Goal: Task Accomplishment & Management: Complete application form

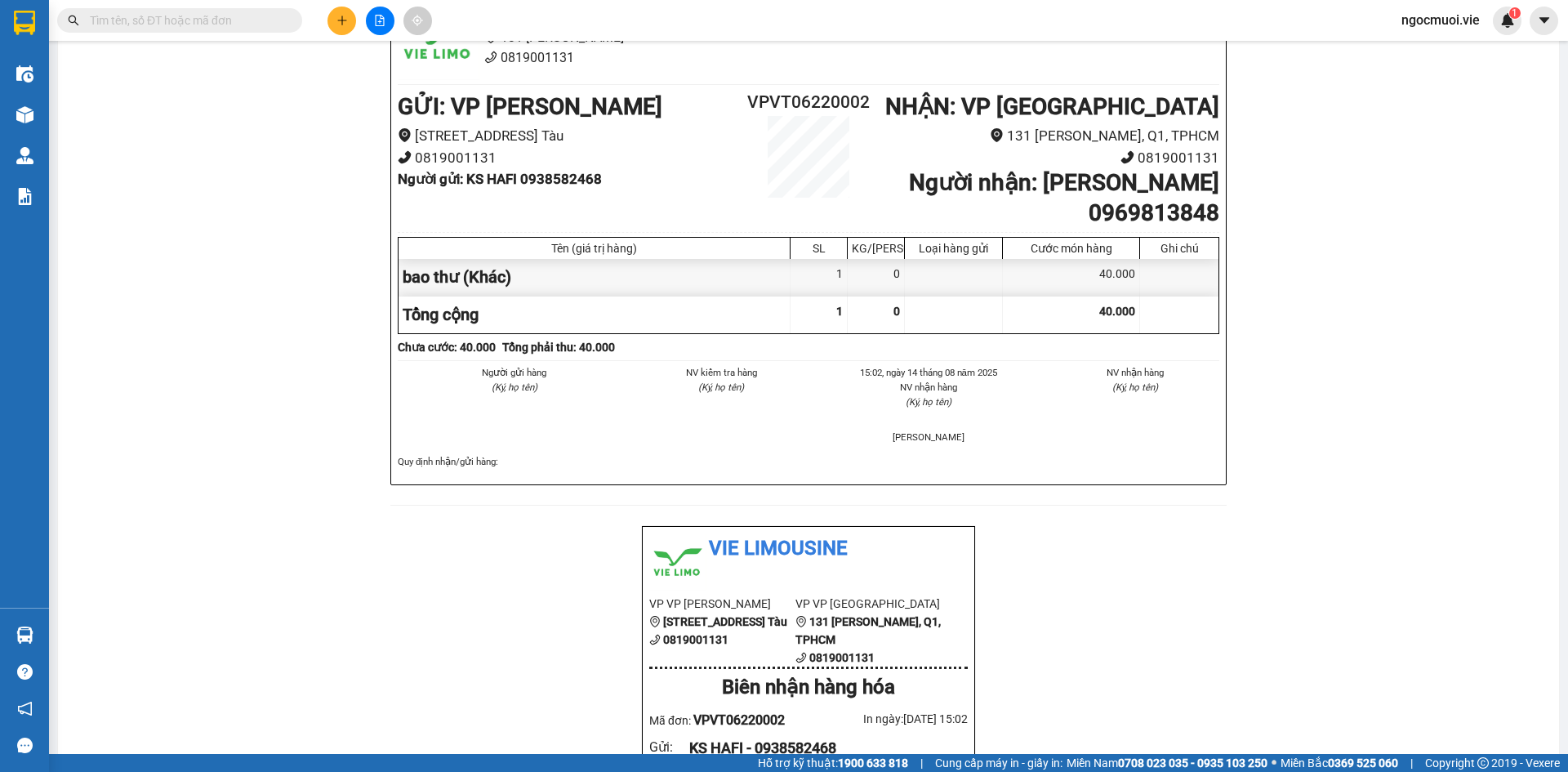
scroll to position [20, 0]
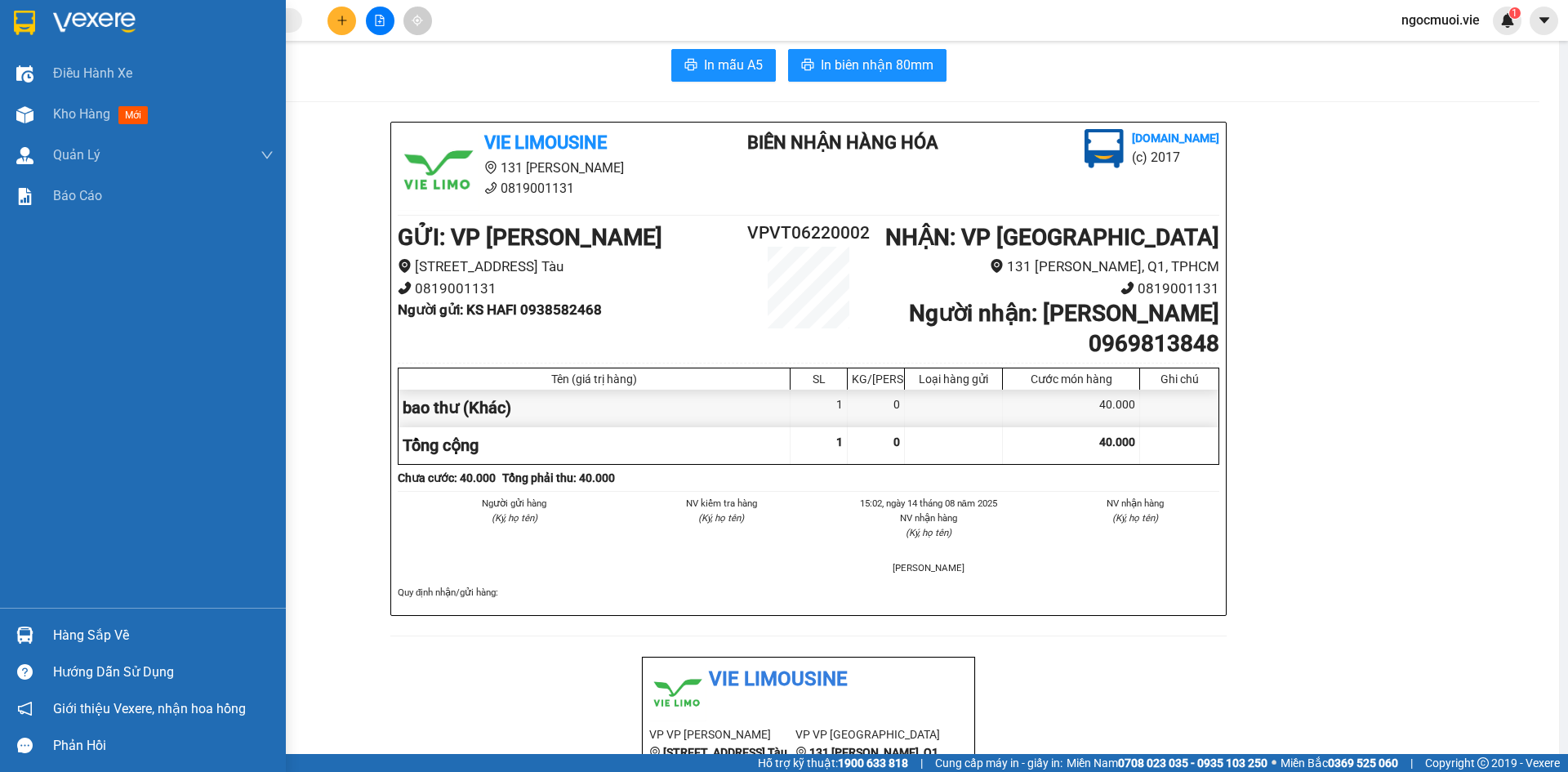
click at [23, 13] on img at bounding box center [24, 23] width 21 height 24
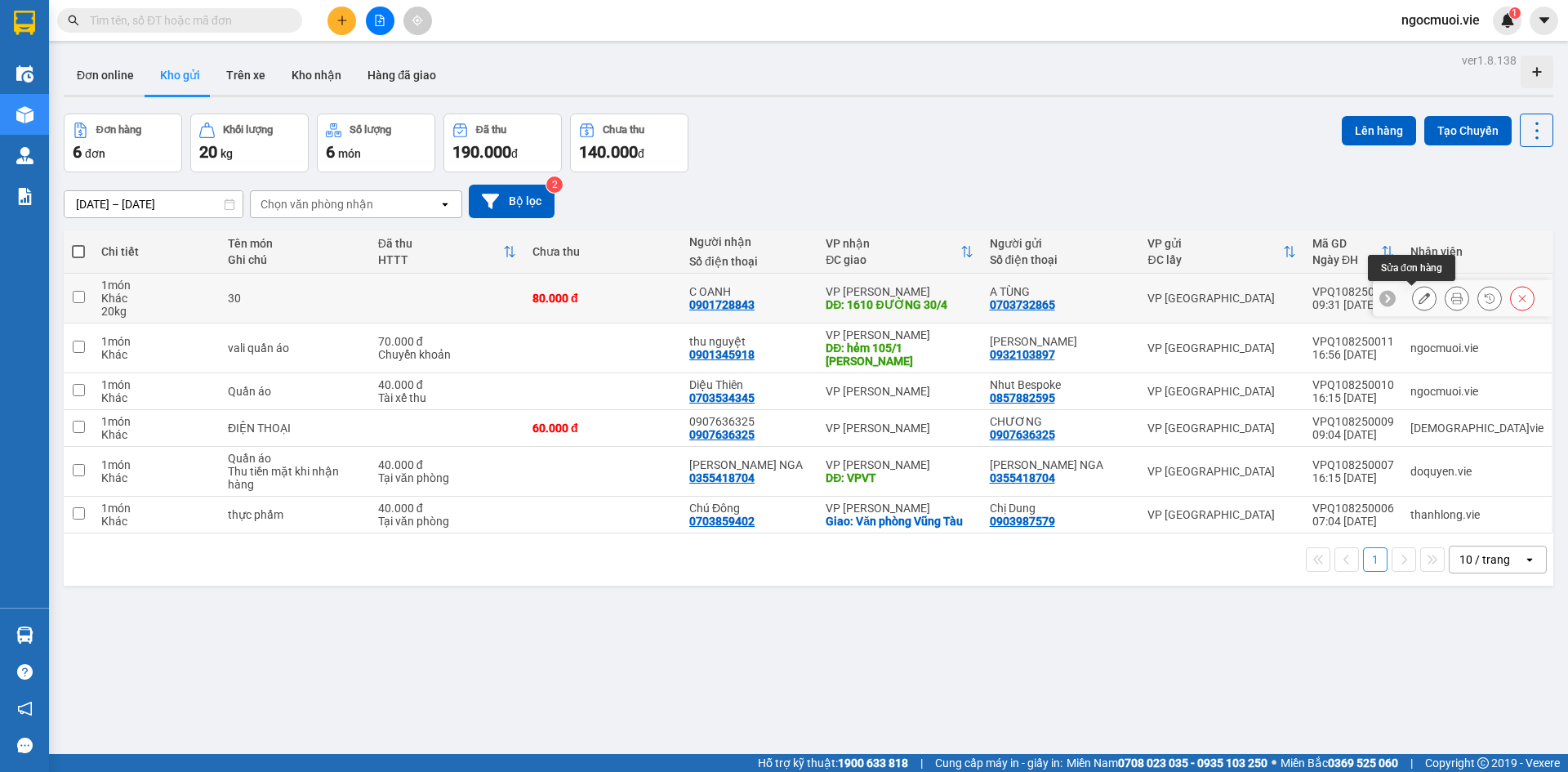
click at [1418, 298] on icon at bounding box center [1424, 298] width 12 height 12
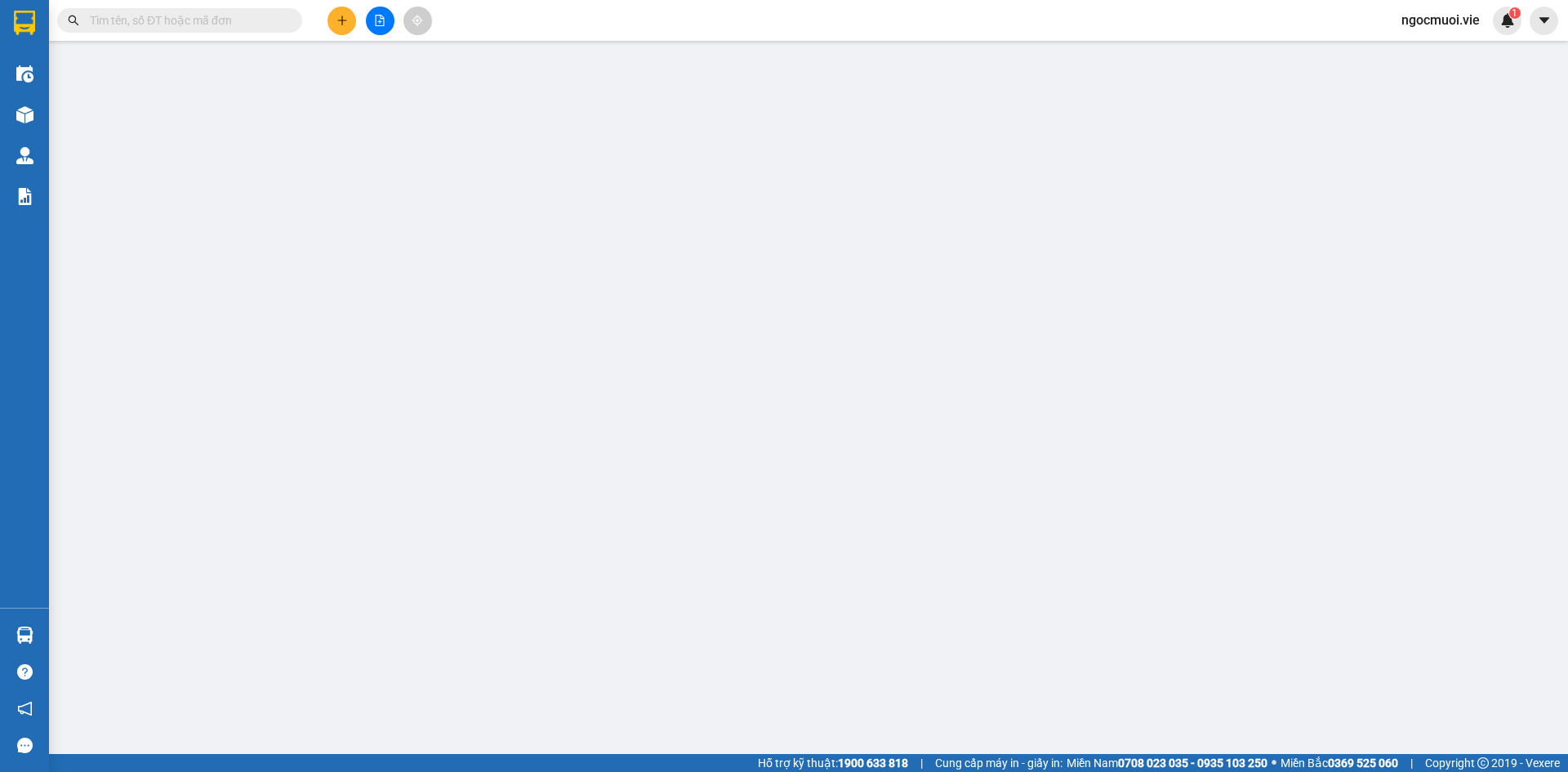
type input "0703732865"
type input "A TÙNG"
type input "0901728843"
type input "C OANH"
type input "1610 ĐƯỜNG 30/4"
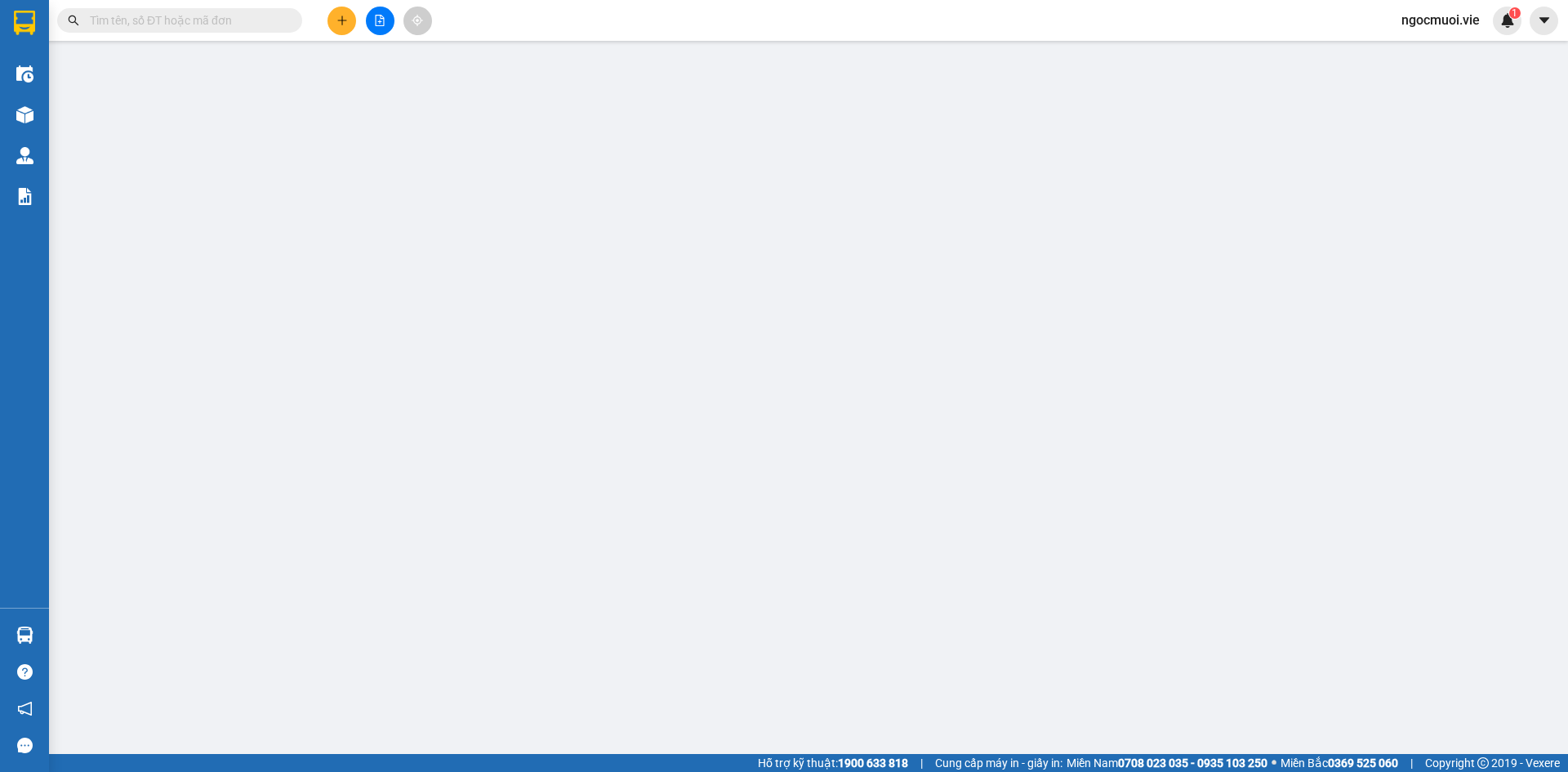
type input "80.000"
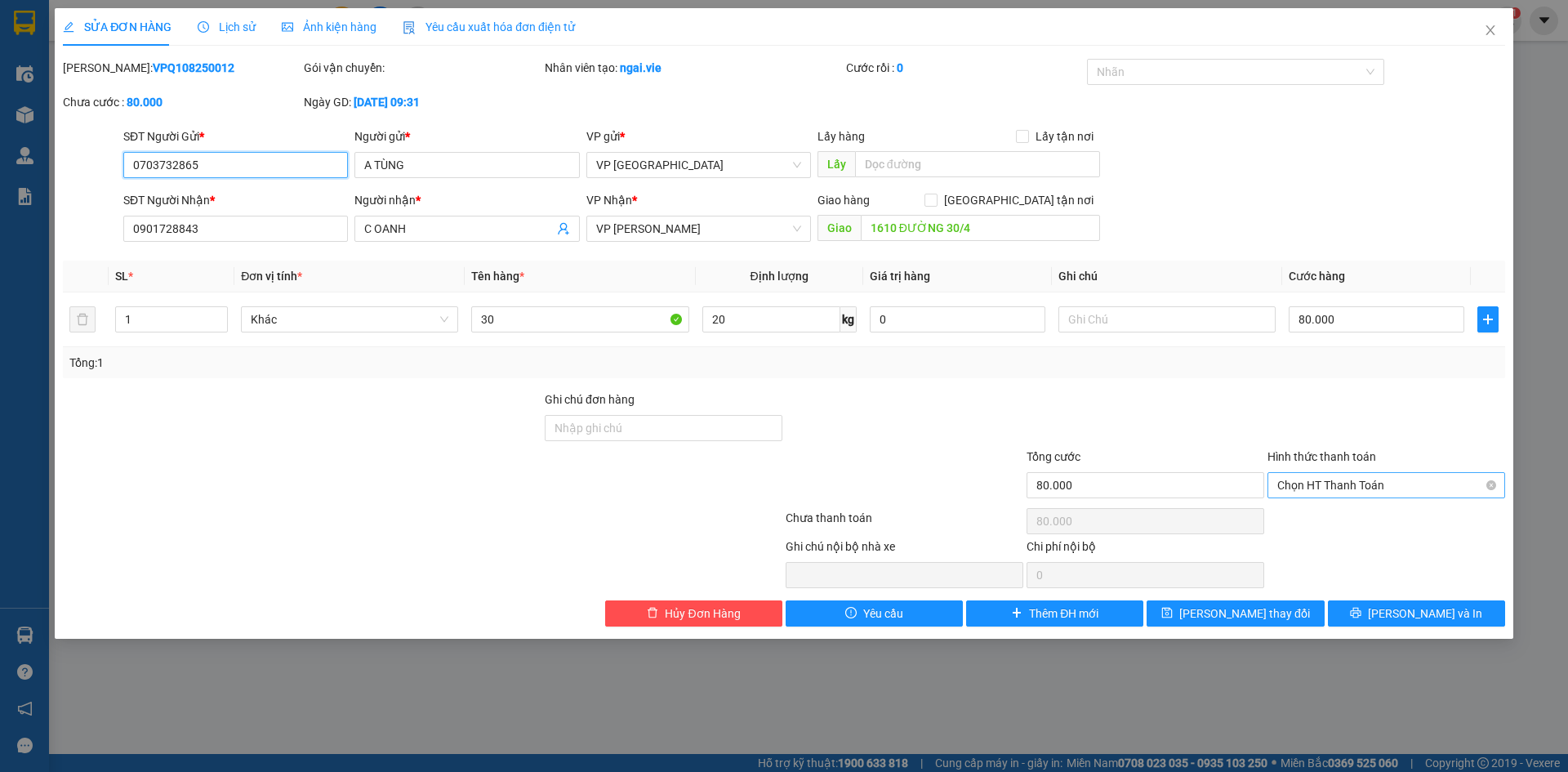
click at [1439, 486] on span "Chọn HT Thanh Toán" at bounding box center [1386, 485] width 218 height 24
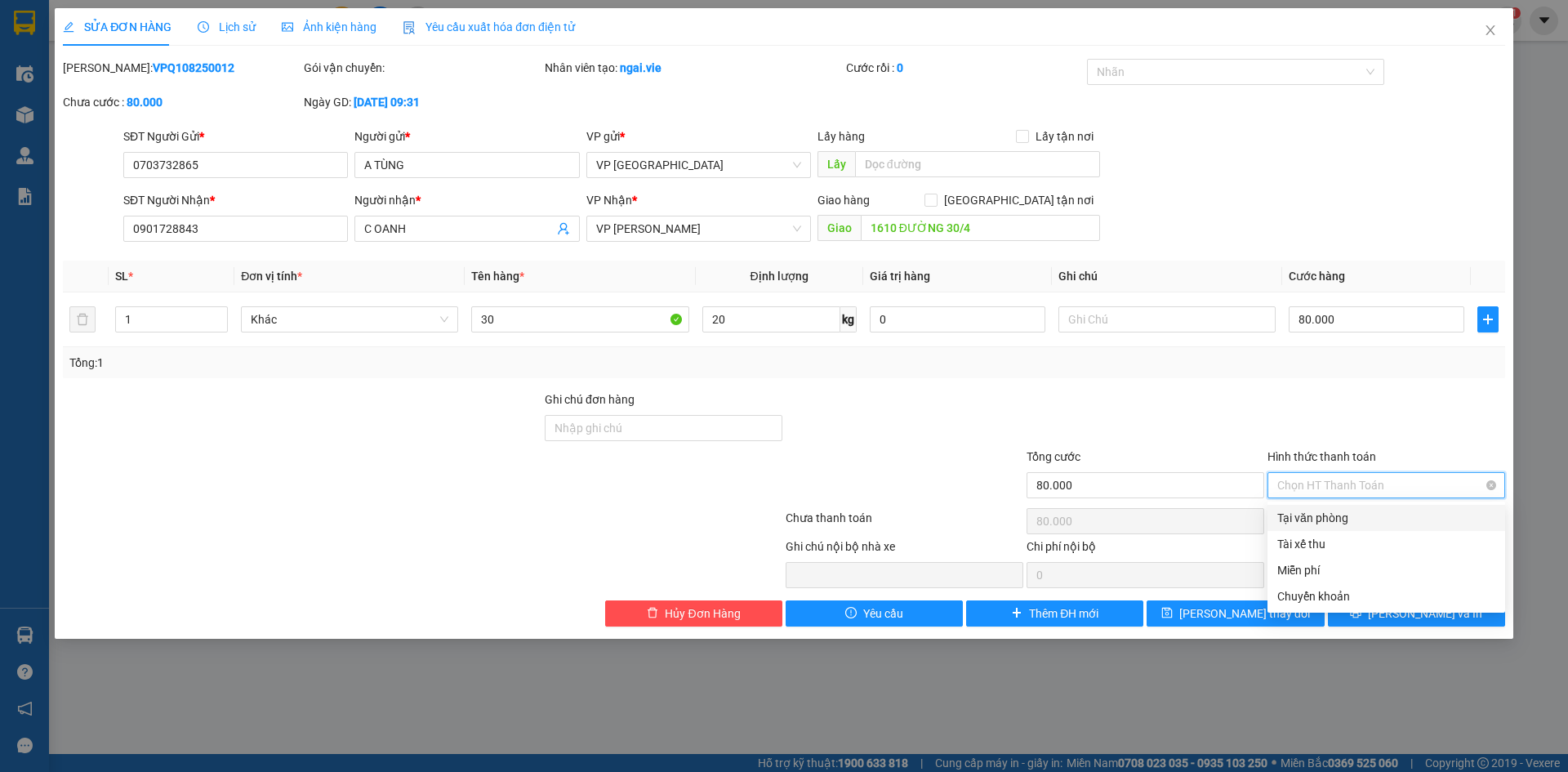
click at [1439, 486] on span "Chọn HT Thanh Toán" at bounding box center [1386, 485] width 218 height 24
click at [1428, 407] on div at bounding box center [1386, 419] width 241 height 57
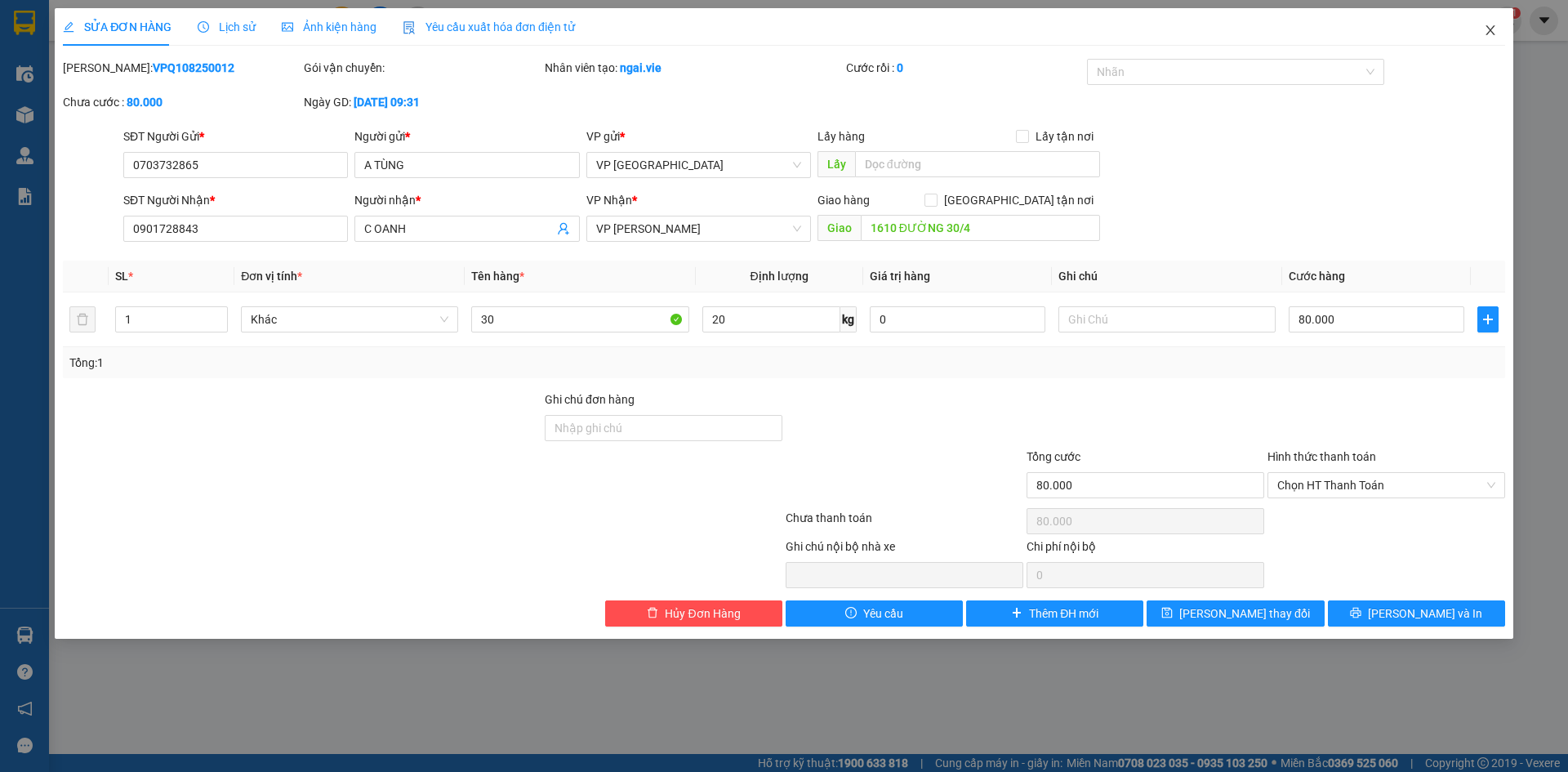
click at [1488, 36] on icon "close" at bounding box center [1490, 30] width 13 height 13
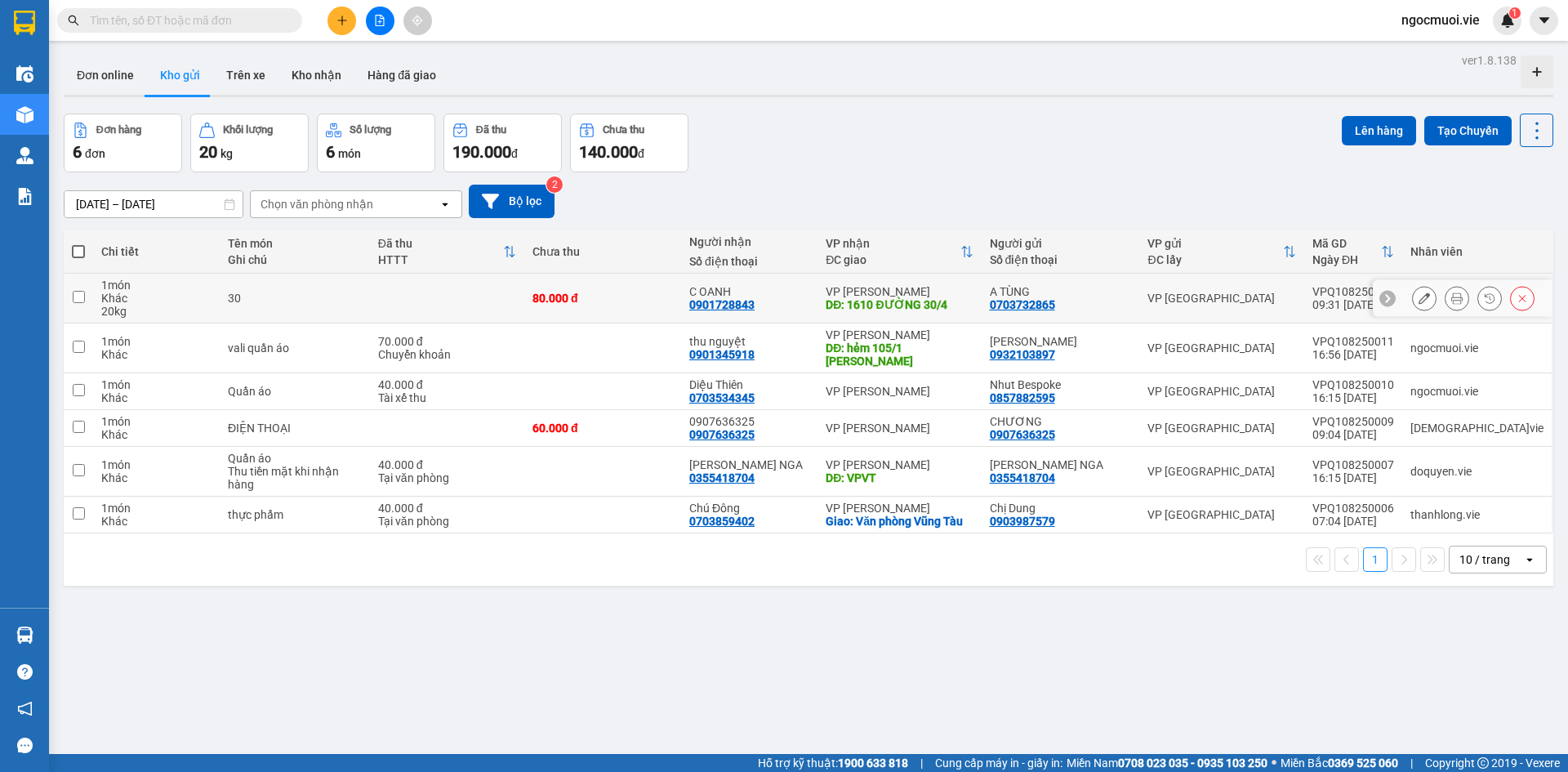
click at [1418, 297] on icon at bounding box center [1424, 298] width 12 height 12
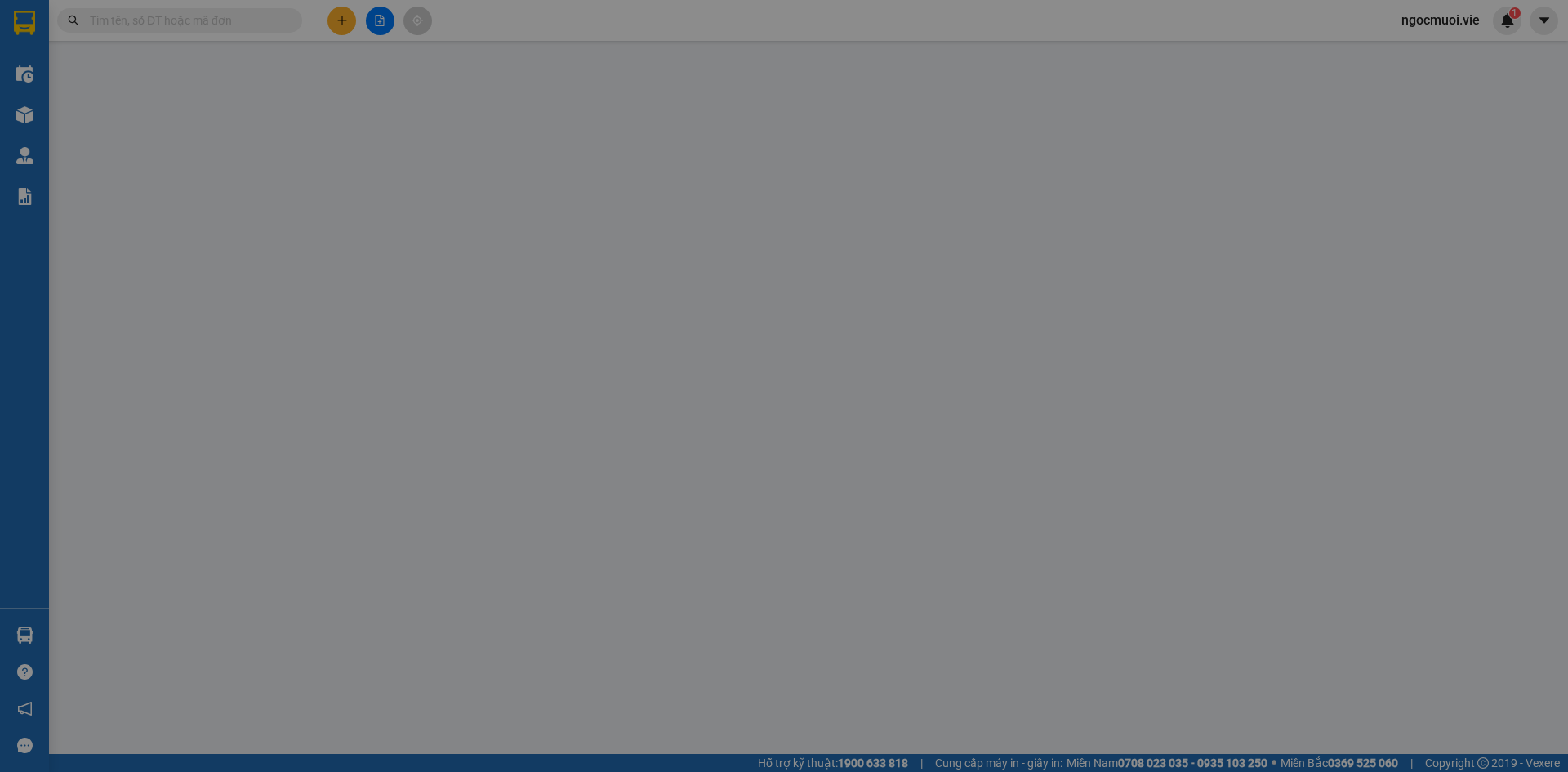
type input "0703732865"
type input "A TÙNG"
type input "0901728843"
type input "C OANH"
type input "1610 ĐƯỜNG 30/4"
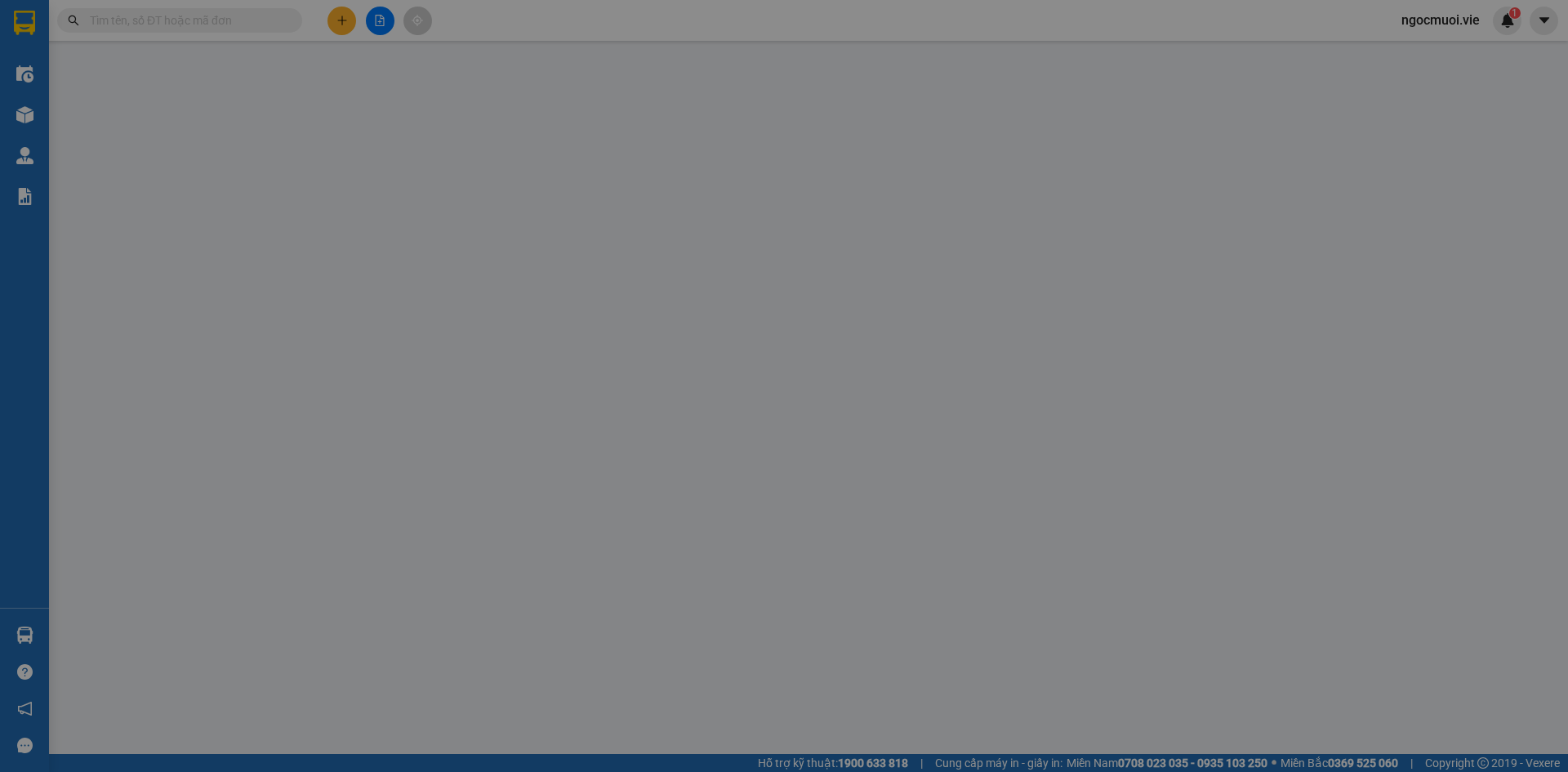
type input "80.000"
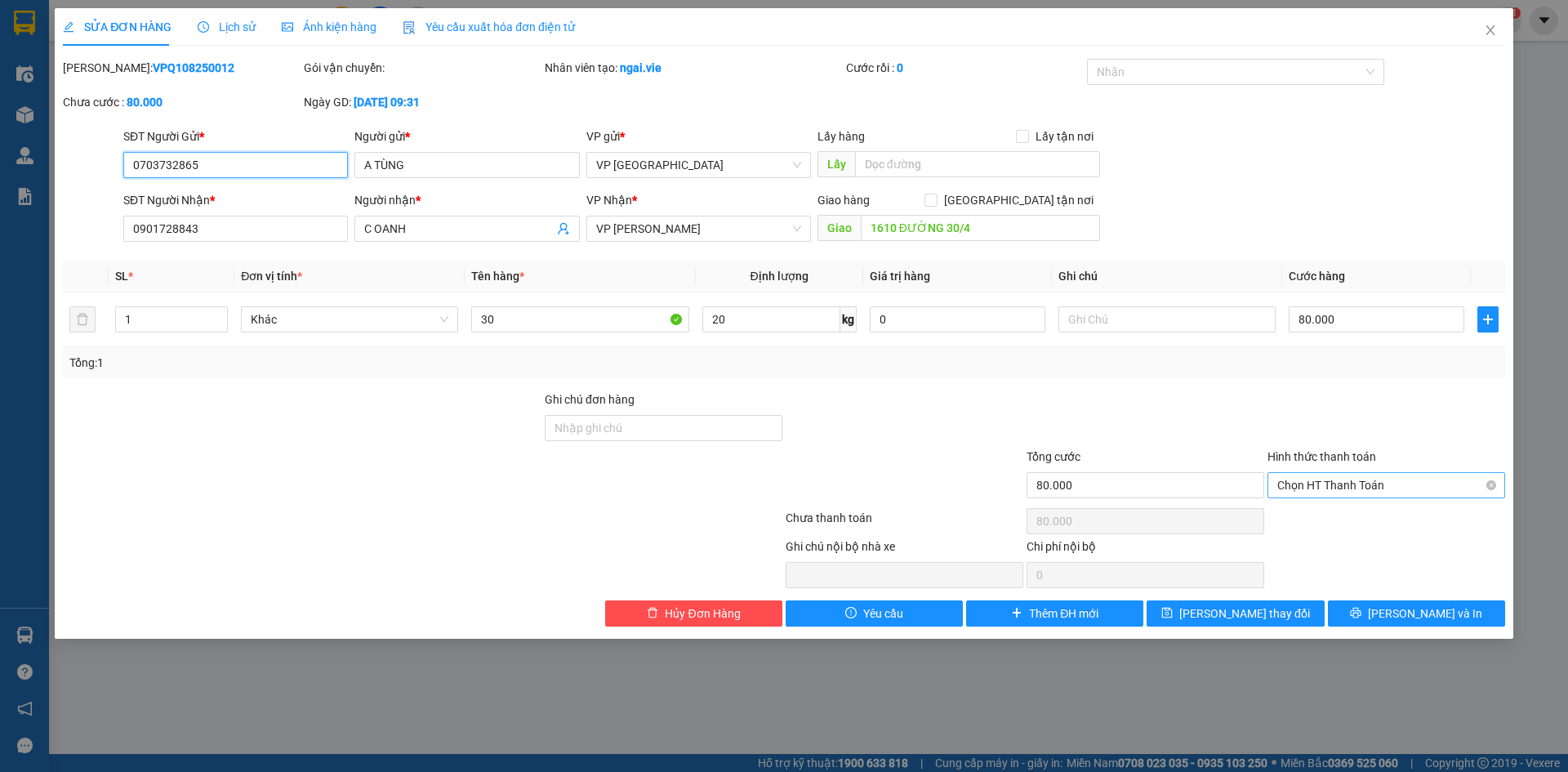
click at [1447, 489] on span "Chọn HT Thanh Toán" at bounding box center [1386, 485] width 218 height 24
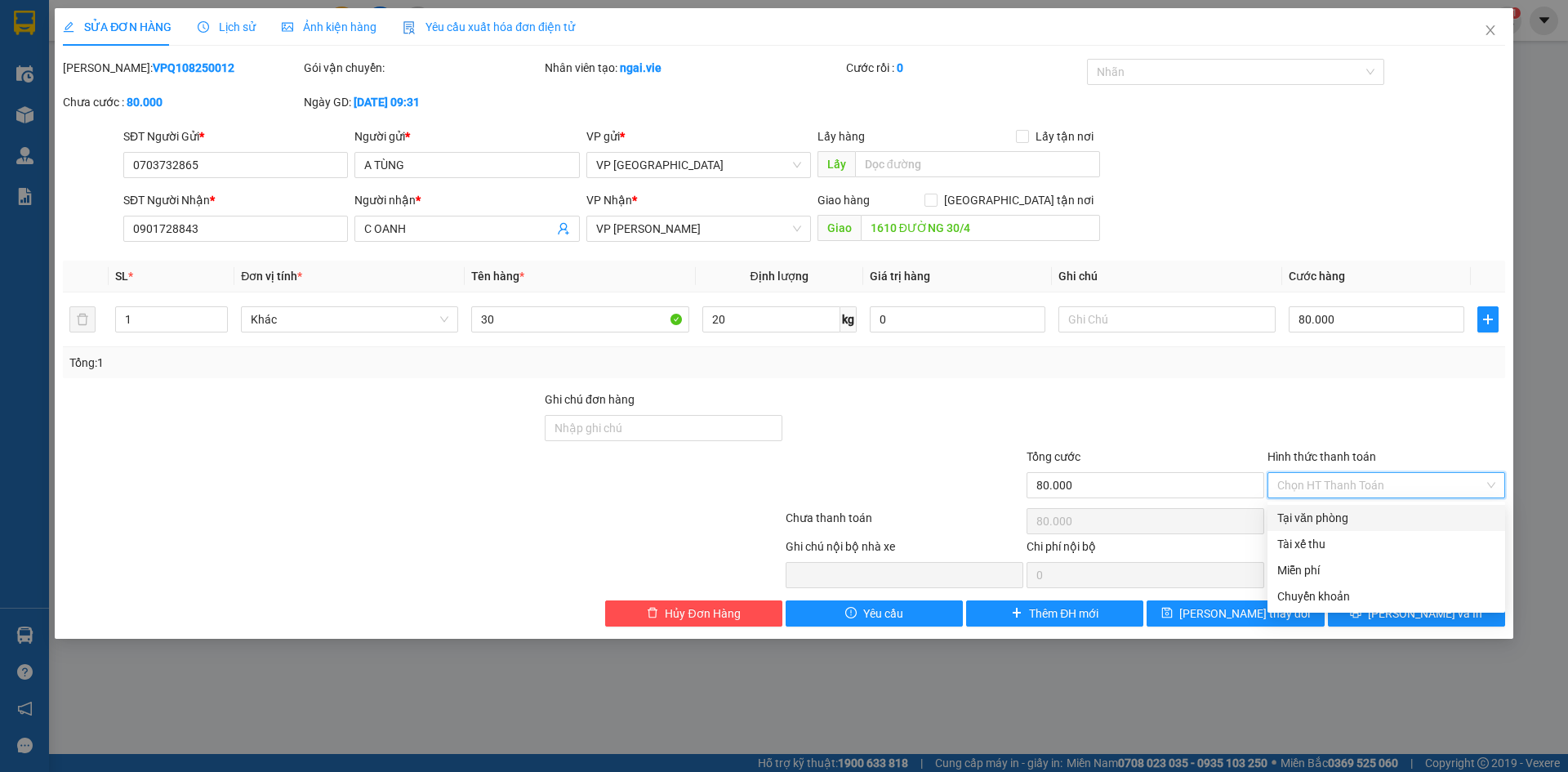
click at [1417, 415] on div at bounding box center [1386, 419] width 241 height 57
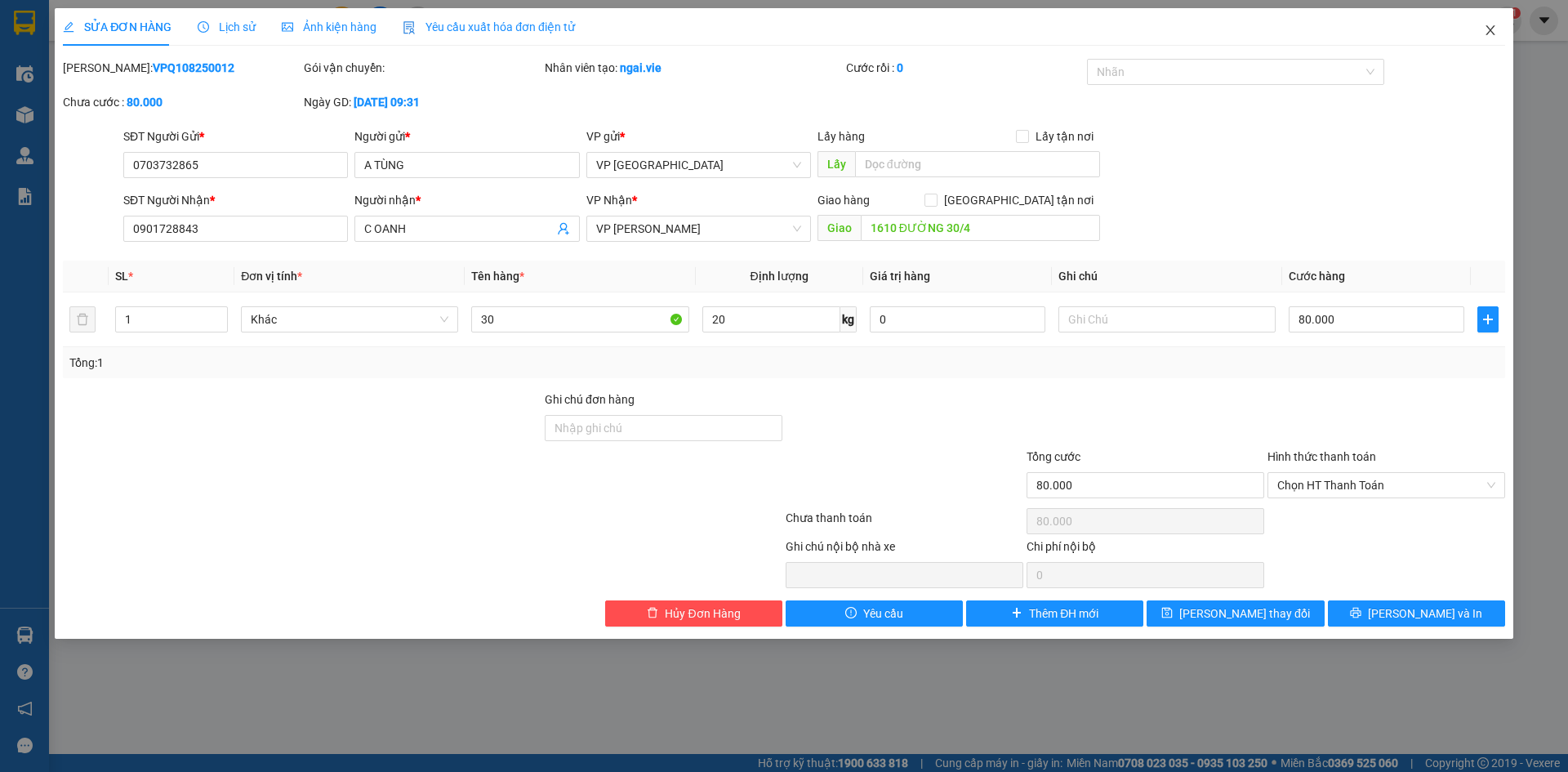
click at [1490, 36] on icon "close" at bounding box center [1490, 30] width 13 height 13
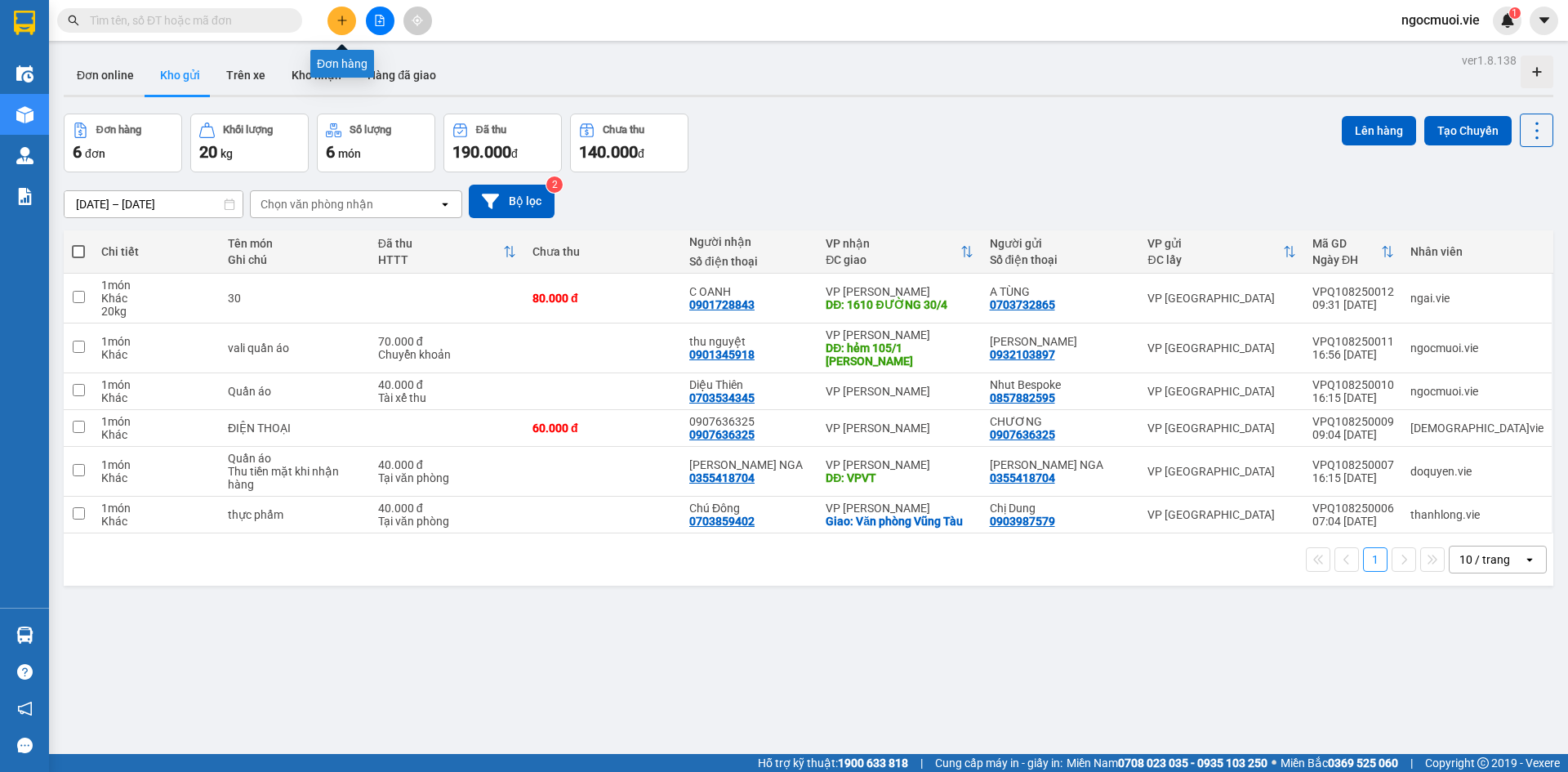
click at [338, 11] on button at bounding box center [342, 21] width 29 height 29
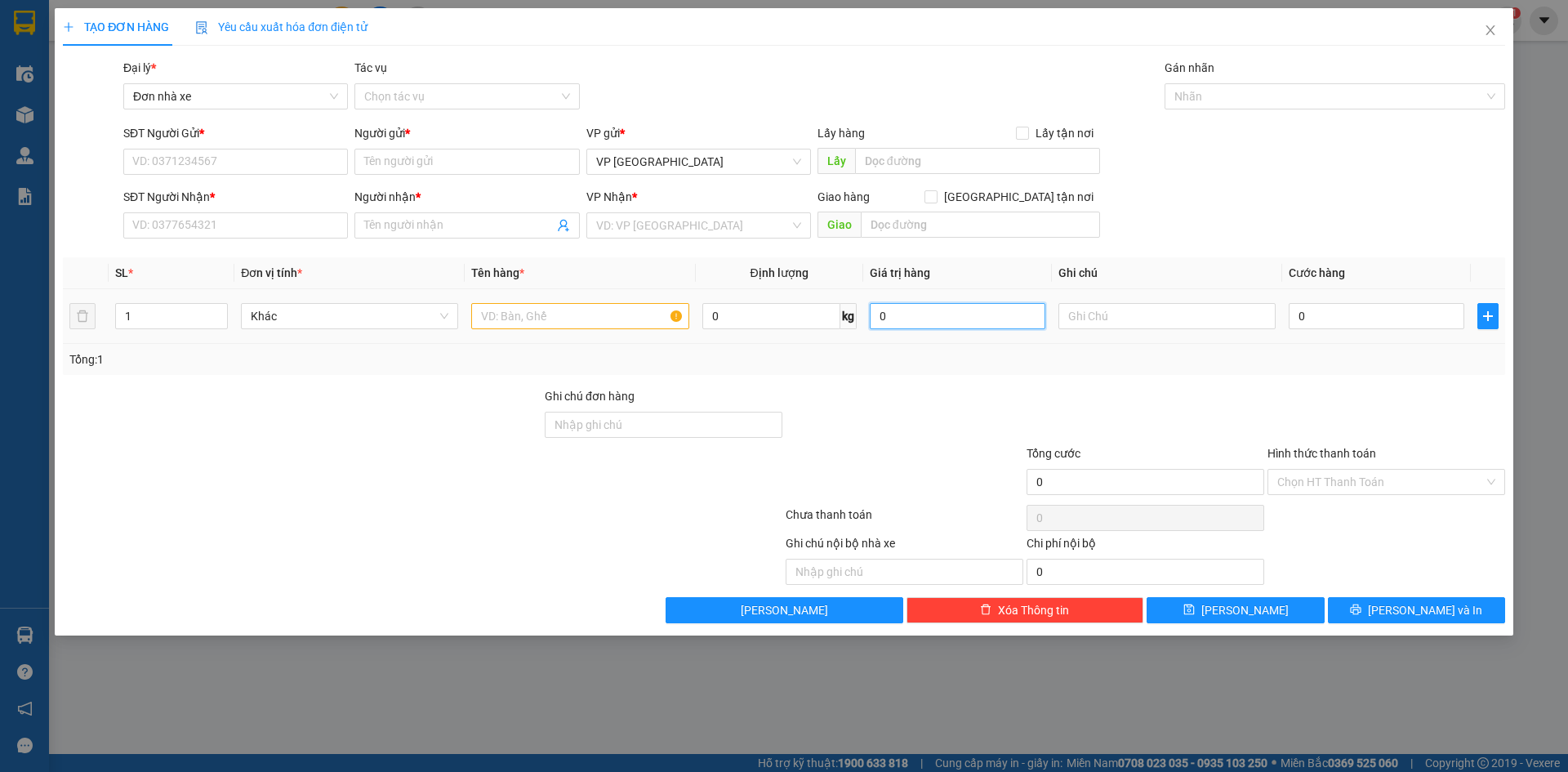
click at [907, 321] on input "0" at bounding box center [957, 316] width 175 height 26
click at [967, 357] on div "Tổng: 1" at bounding box center [784, 359] width 1429 height 18
click at [1017, 357] on div "Tổng: 1" at bounding box center [784, 359] width 1429 height 18
click at [1313, 482] on input "Hình thức thanh toán" at bounding box center [1380, 481] width 206 height 24
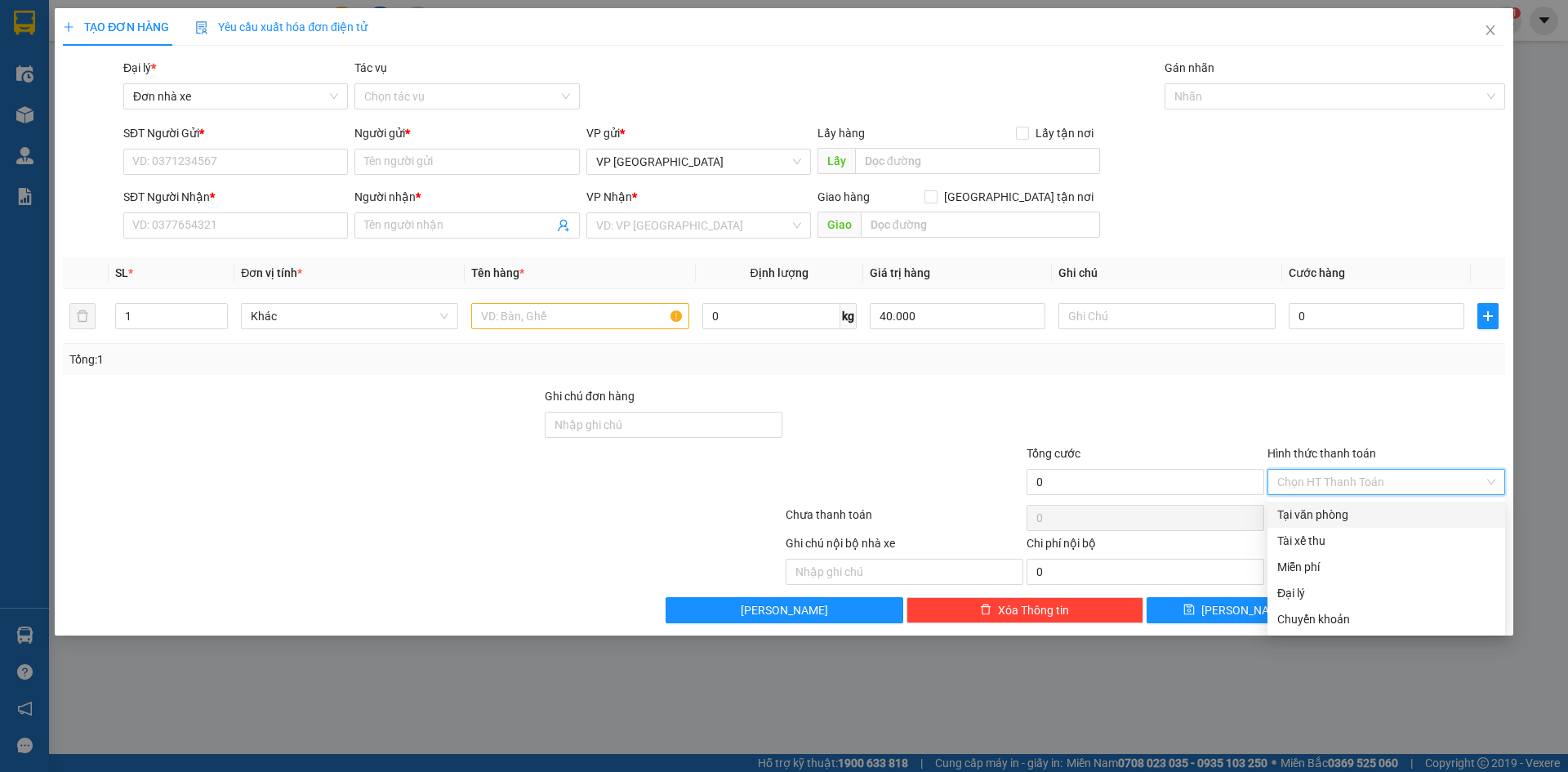
click at [1313, 482] on input "Hình thức thanh toán" at bounding box center [1380, 481] width 206 height 24
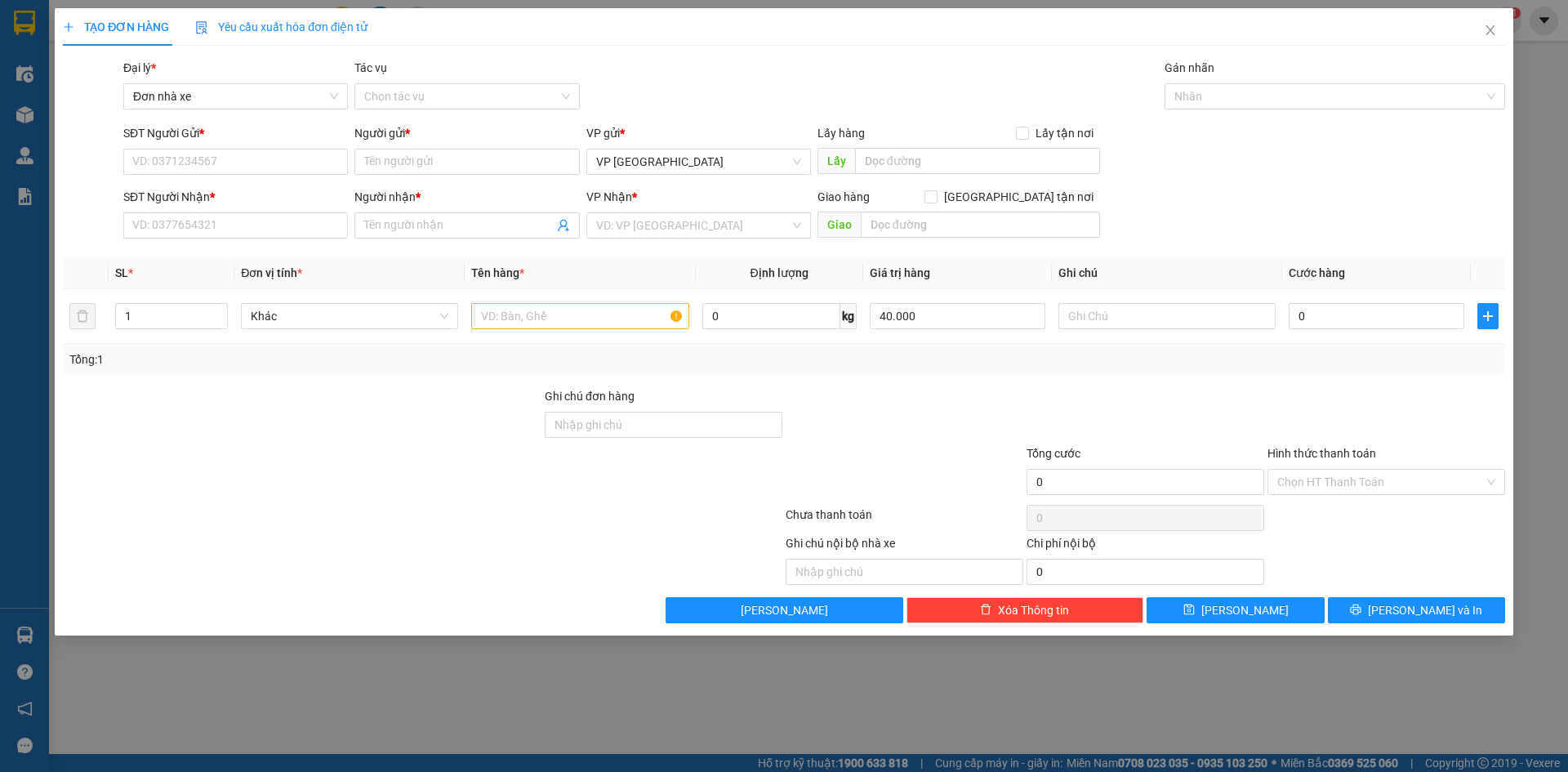
click at [1092, 423] on div at bounding box center [1145, 415] width 241 height 57
click at [951, 324] on input "40.000" at bounding box center [957, 316] width 175 height 26
type input "0"
click at [198, 161] on input "SĐT Người Gửi *" at bounding box center [235, 161] width 224 height 26
type input "0938918951"
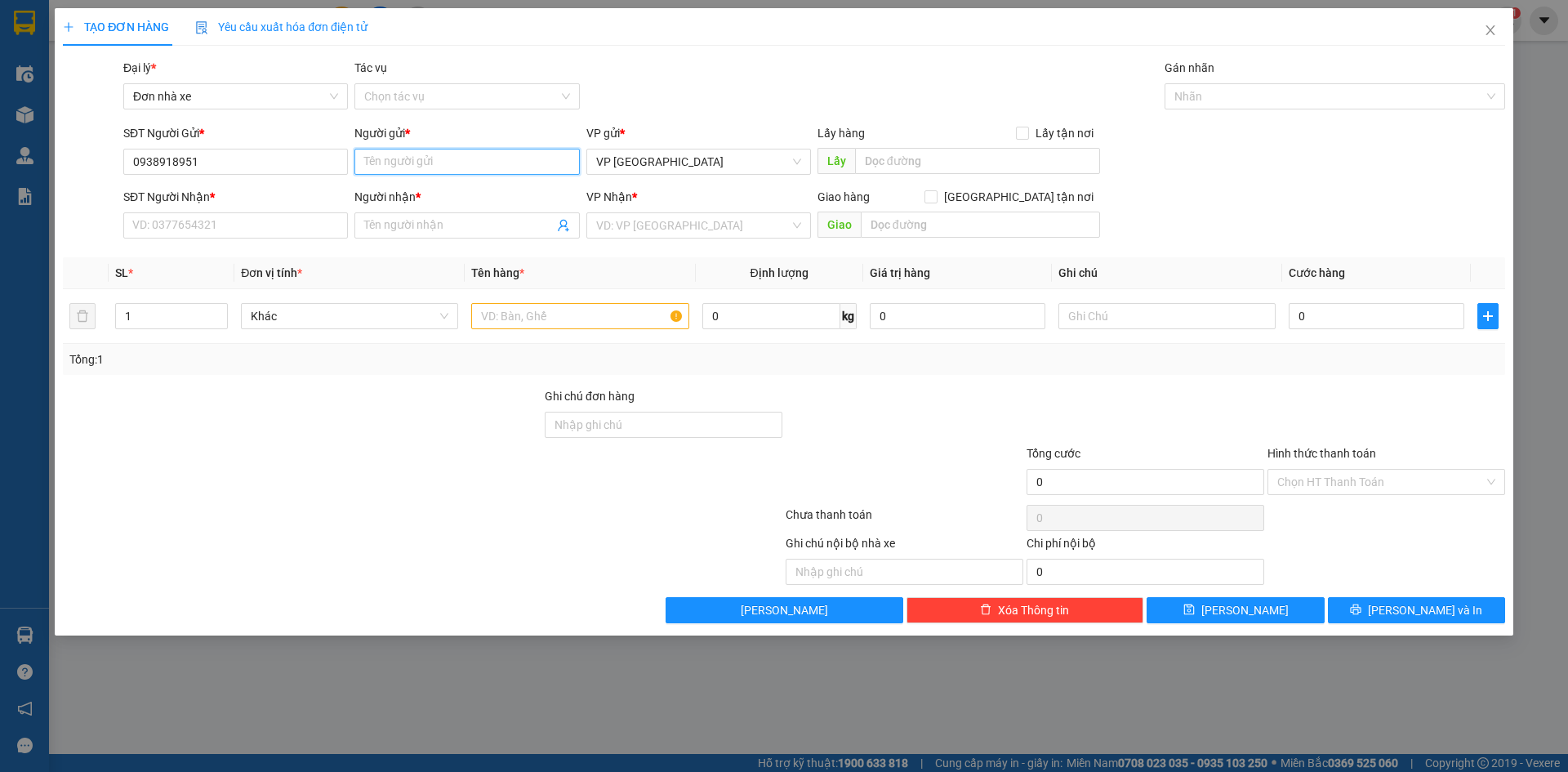
click at [457, 161] on input "Người gửi *" at bounding box center [467, 161] width 224 height 26
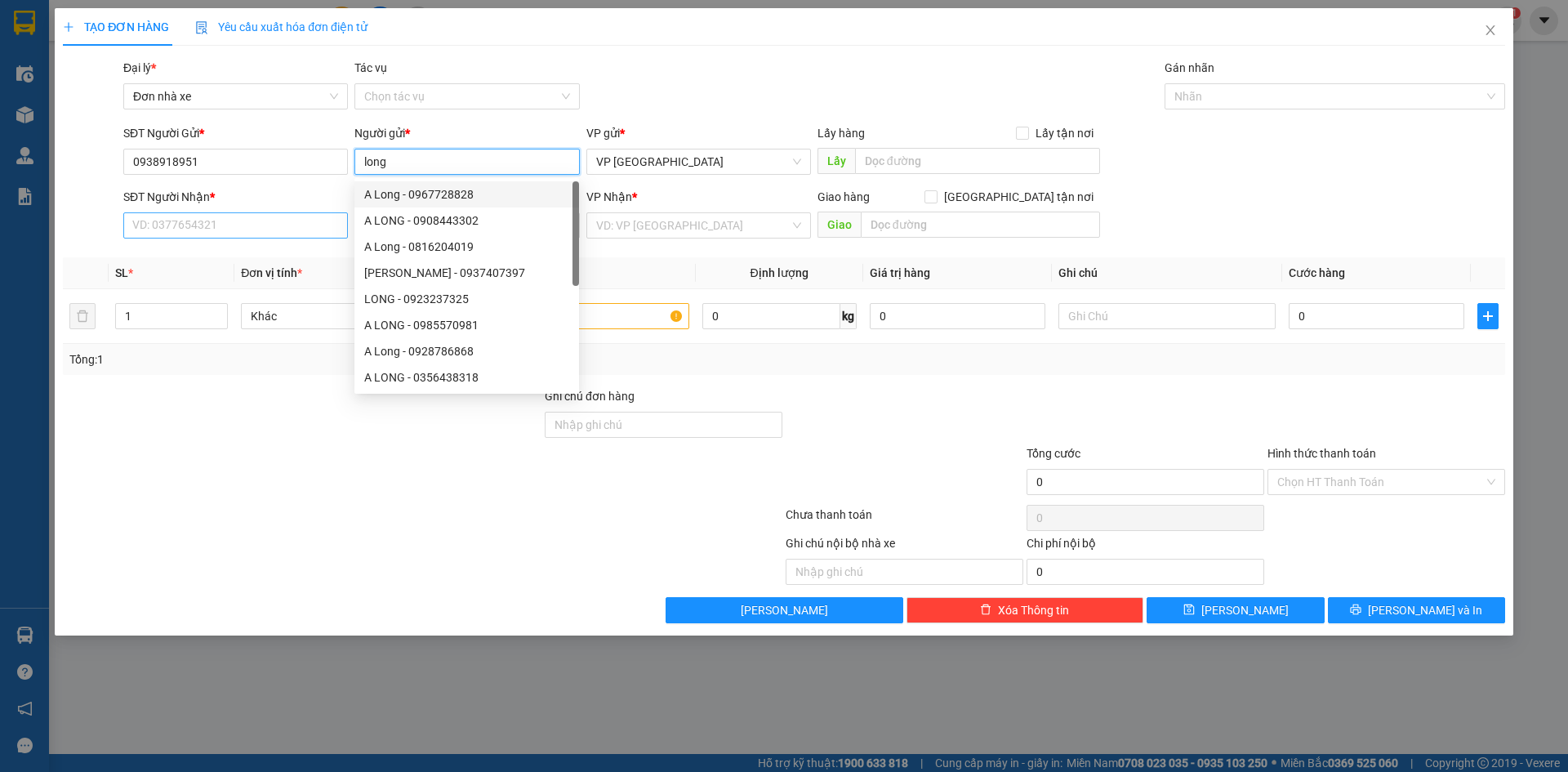
type input "long"
click at [279, 231] on input "SĐT Người Nhận *" at bounding box center [235, 225] width 224 height 26
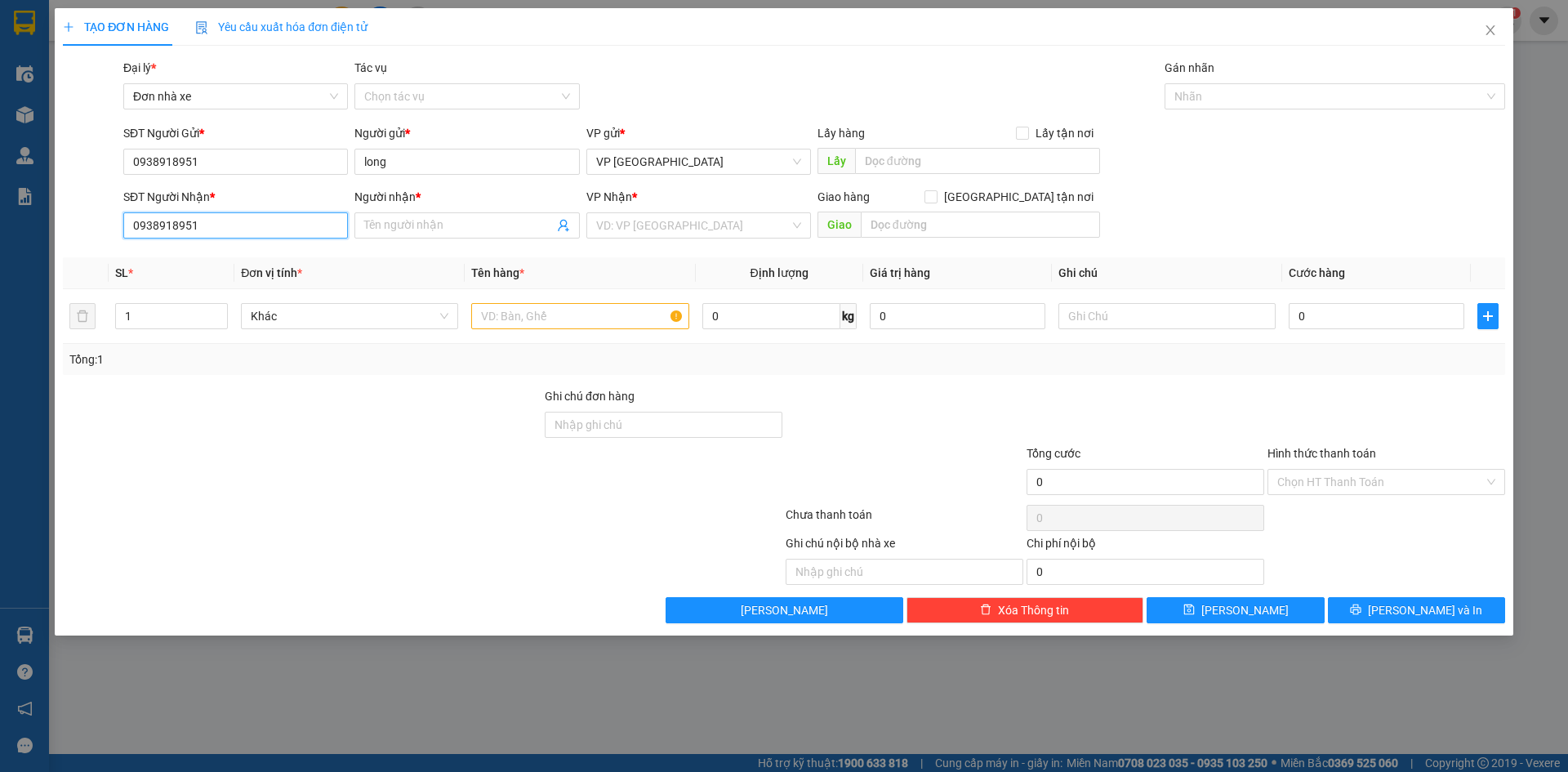
type input "0938918951"
click at [458, 239] on div "Người nhận * Tên người nhận" at bounding box center [467, 217] width 224 height 57
click at [473, 224] on input "Người nhận *" at bounding box center [458, 225] width 189 height 18
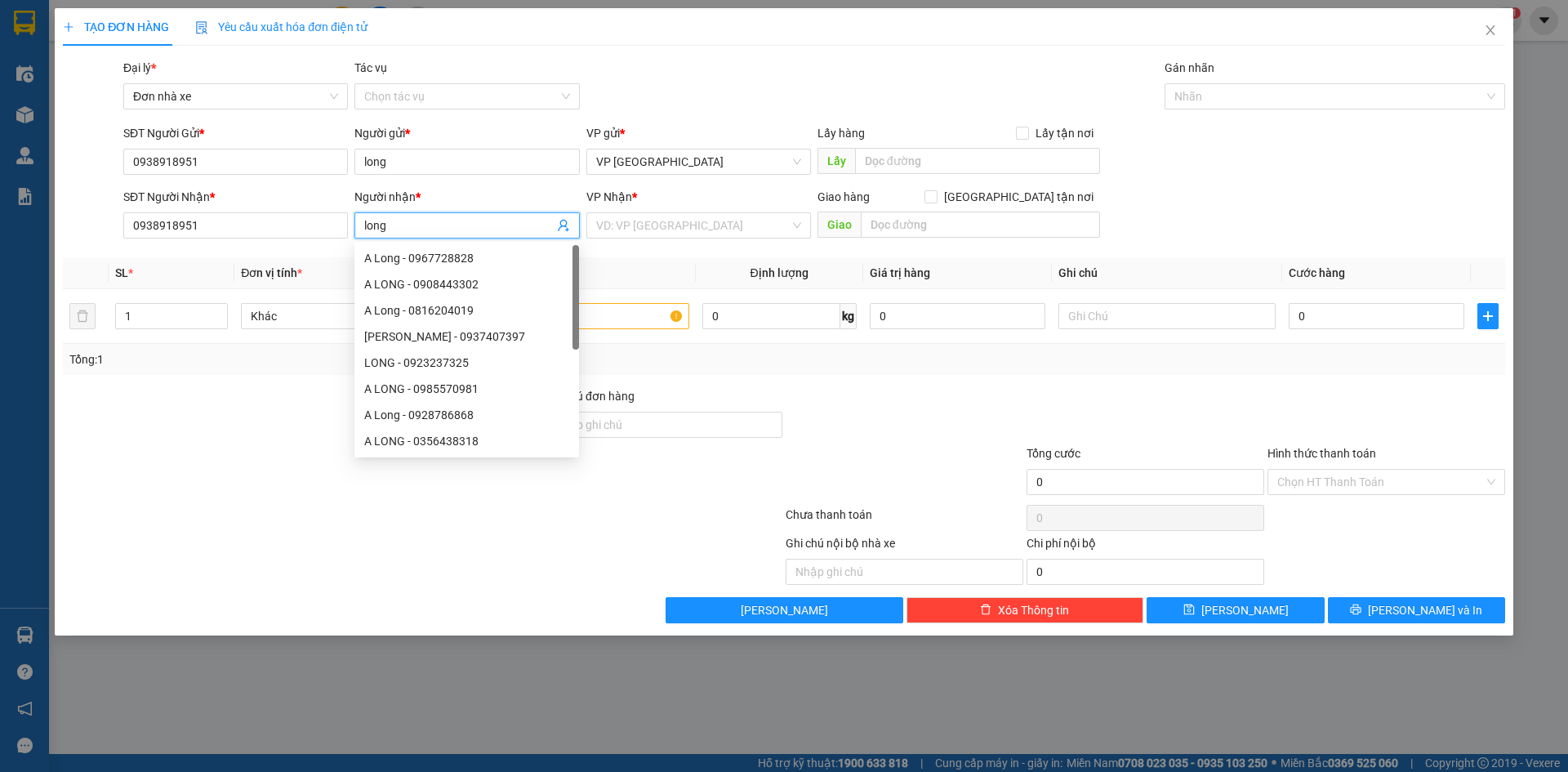
type input "long"
click at [832, 394] on div at bounding box center [904, 415] width 241 height 57
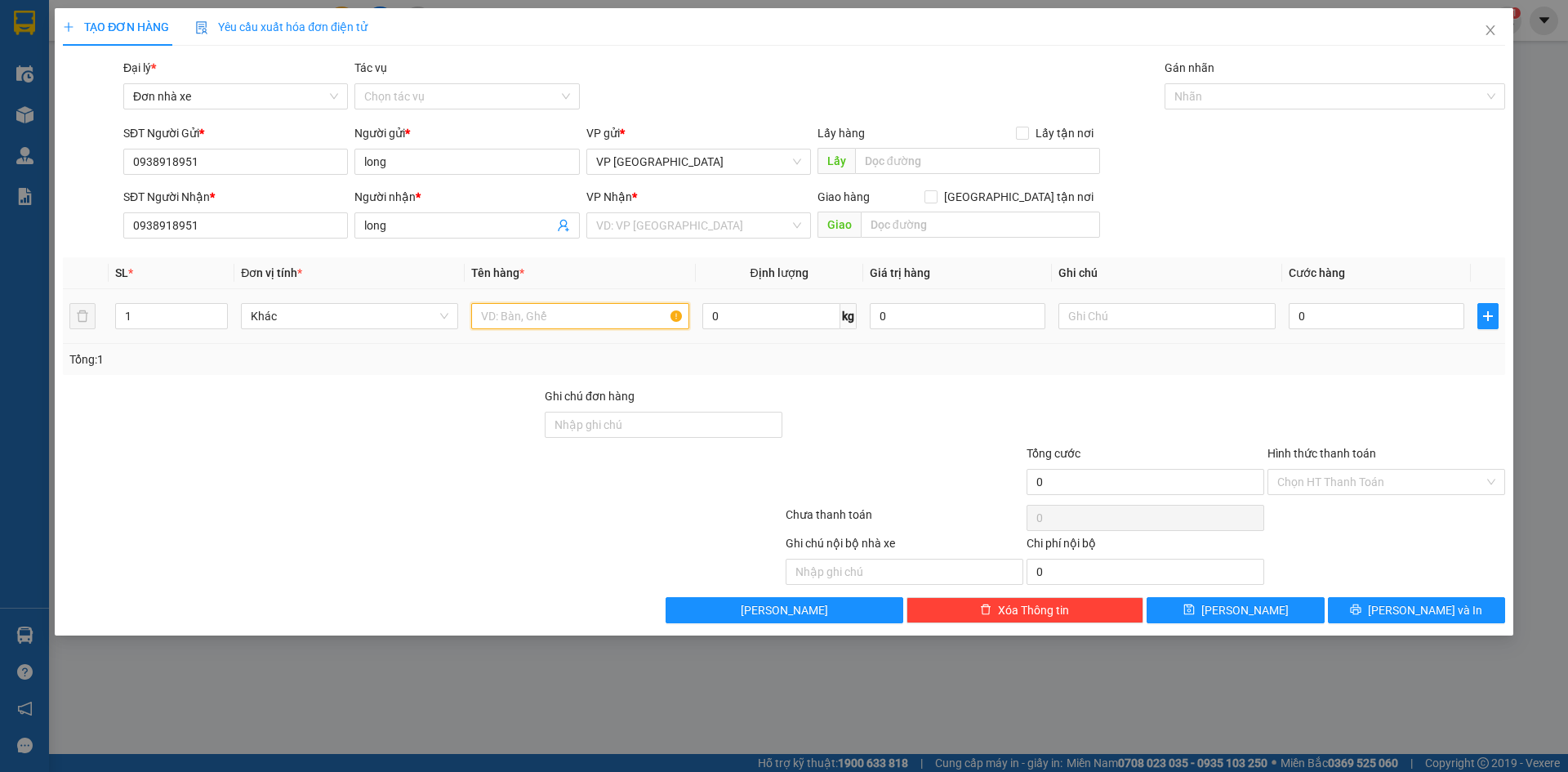
click at [589, 315] on input "text" at bounding box center [580, 316] width 217 height 26
type input "quần áo"
click at [790, 319] on input "0" at bounding box center [771, 316] width 138 height 26
type input "1"
click at [897, 400] on div at bounding box center [904, 415] width 241 height 57
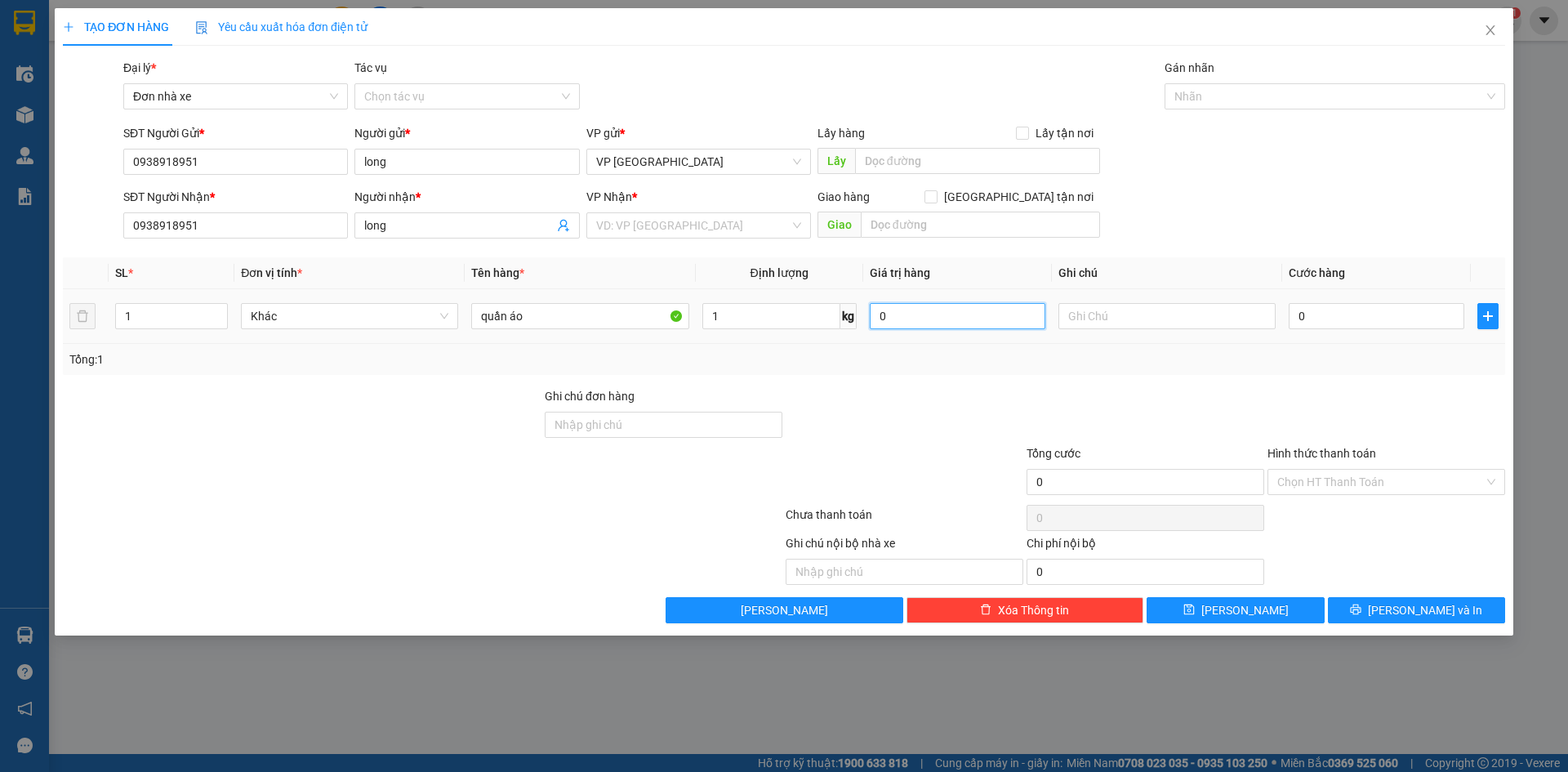
click at [900, 320] on input "0" at bounding box center [957, 316] width 175 height 26
click at [1330, 304] on input "0" at bounding box center [1376, 316] width 175 height 26
type input "4"
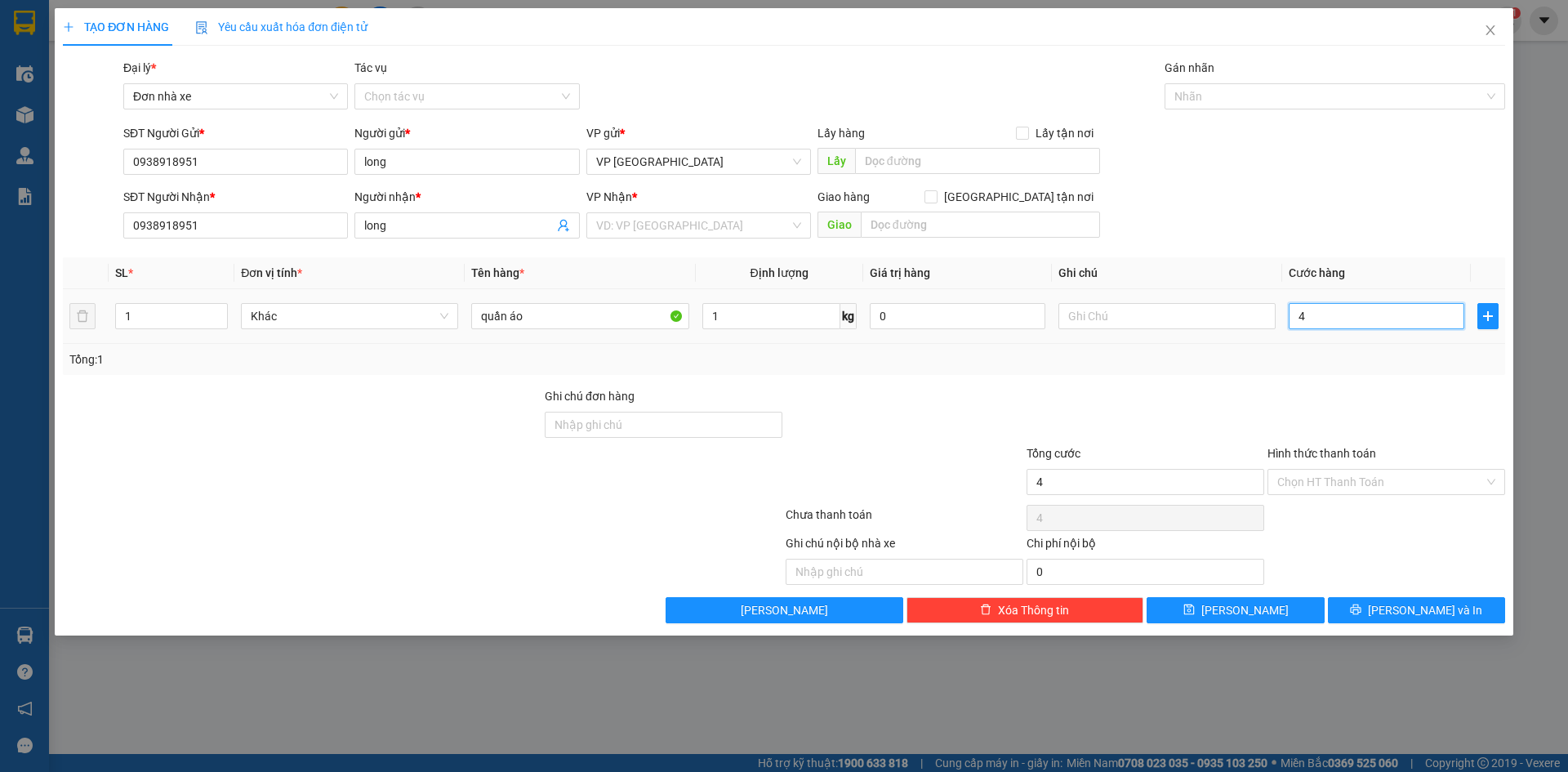
type input "40"
type input "400"
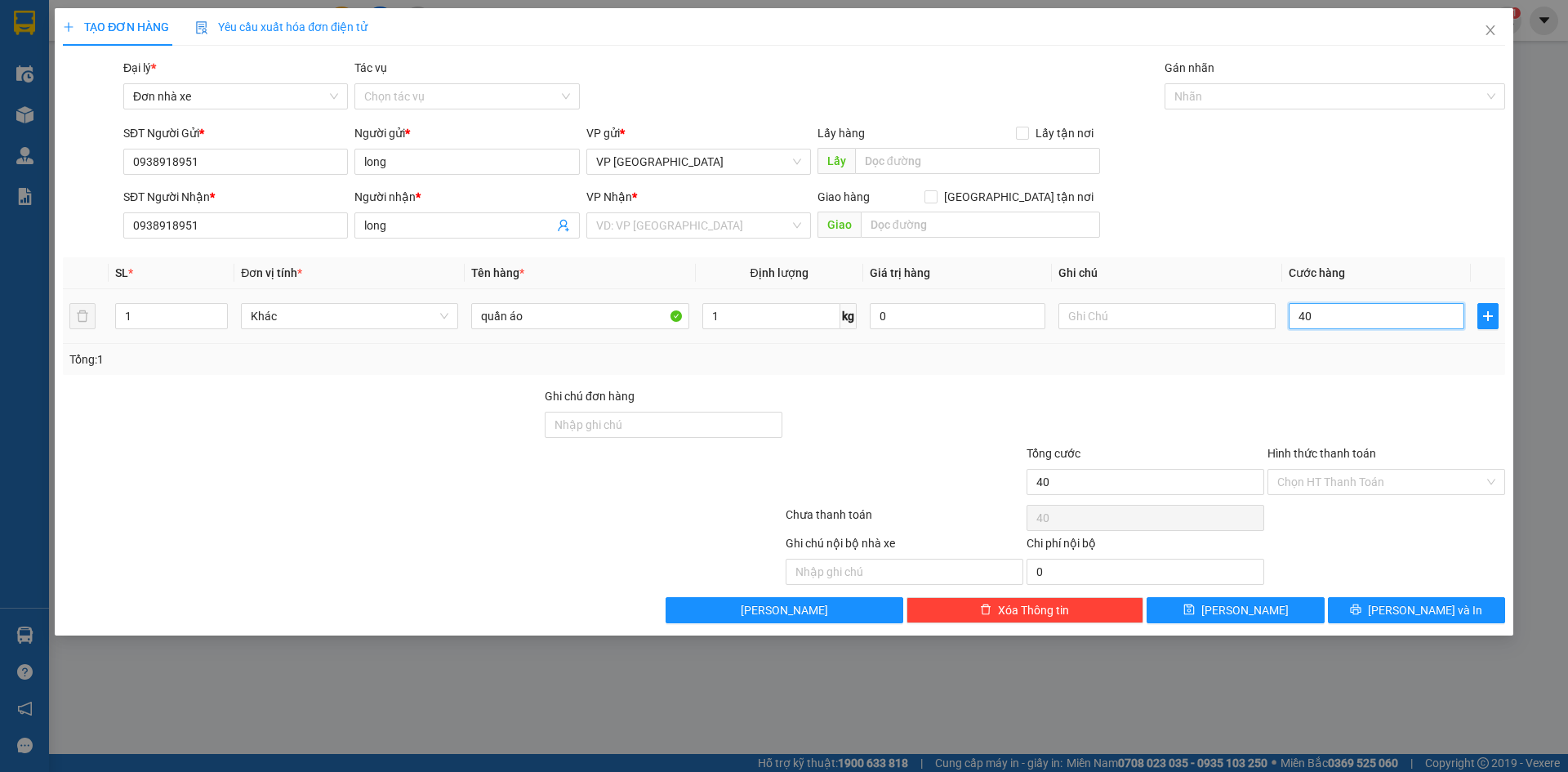
type input "400"
type input "4.000"
type input "40.000"
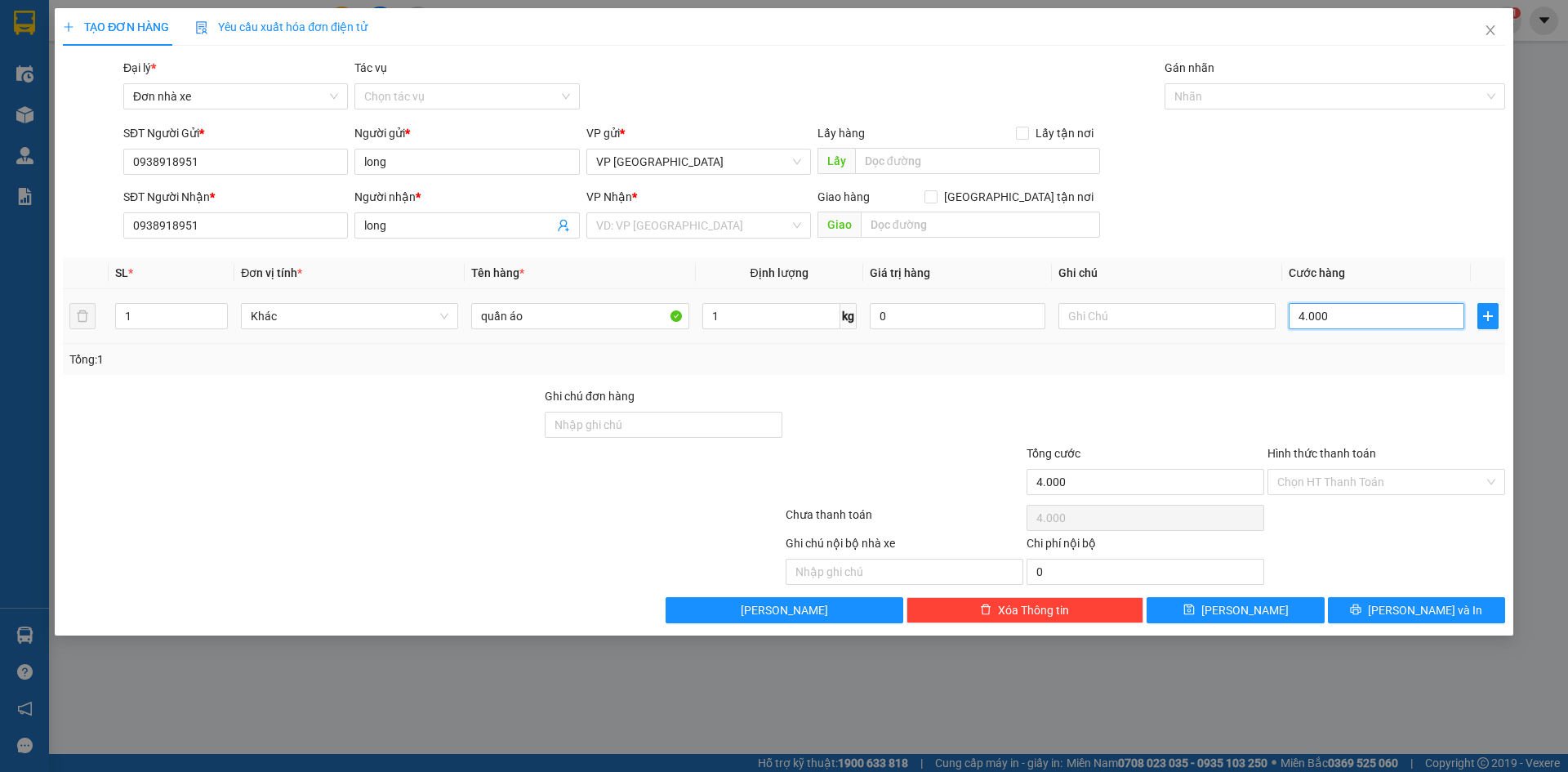
type input "40.000"
click at [1319, 378] on div "Transit Pickup Surcharge Ids Transit Deliver Surcharge Ids Transit Deliver Surc…" at bounding box center [784, 341] width 1442 height 565
click at [1235, 612] on span "[PERSON_NAME]" at bounding box center [1245, 609] width 88 height 18
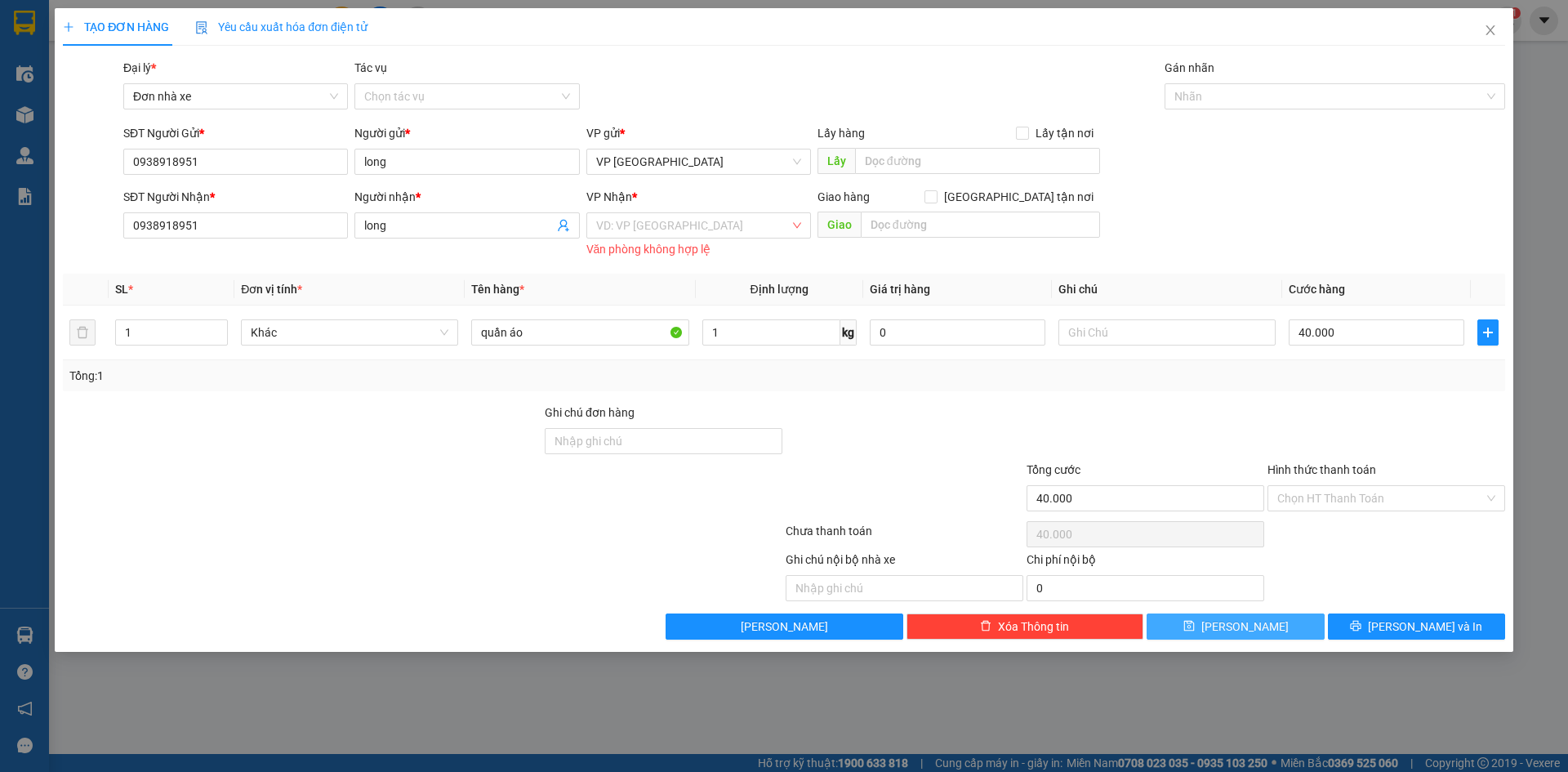
click at [1195, 625] on icon "save" at bounding box center [1189, 626] width 12 height 12
click at [1491, 36] on icon "close" at bounding box center [1490, 30] width 13 height 13
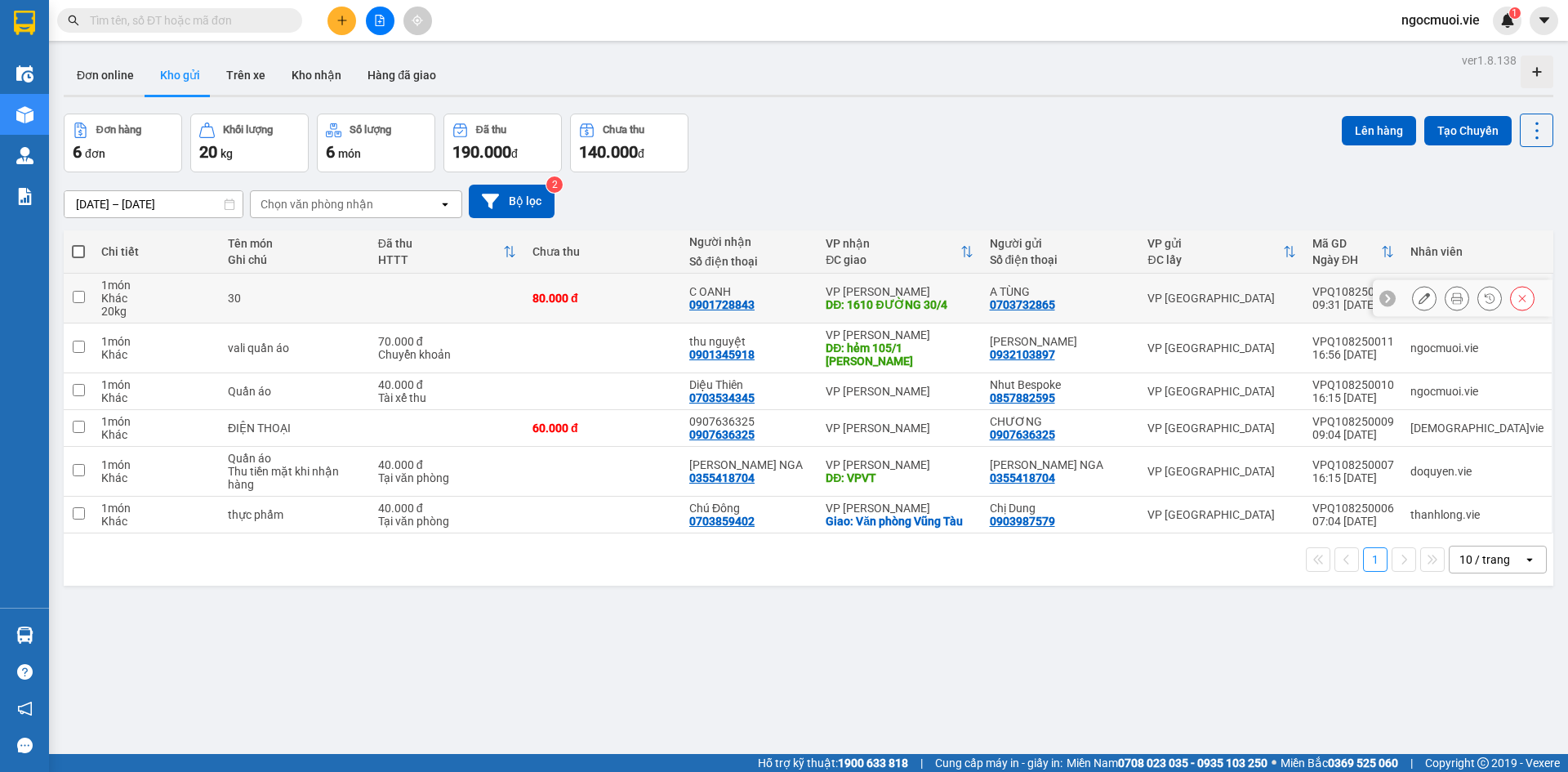
click at [1418, 294] on icon at bounding box center [1424, 298] width 12 height 12
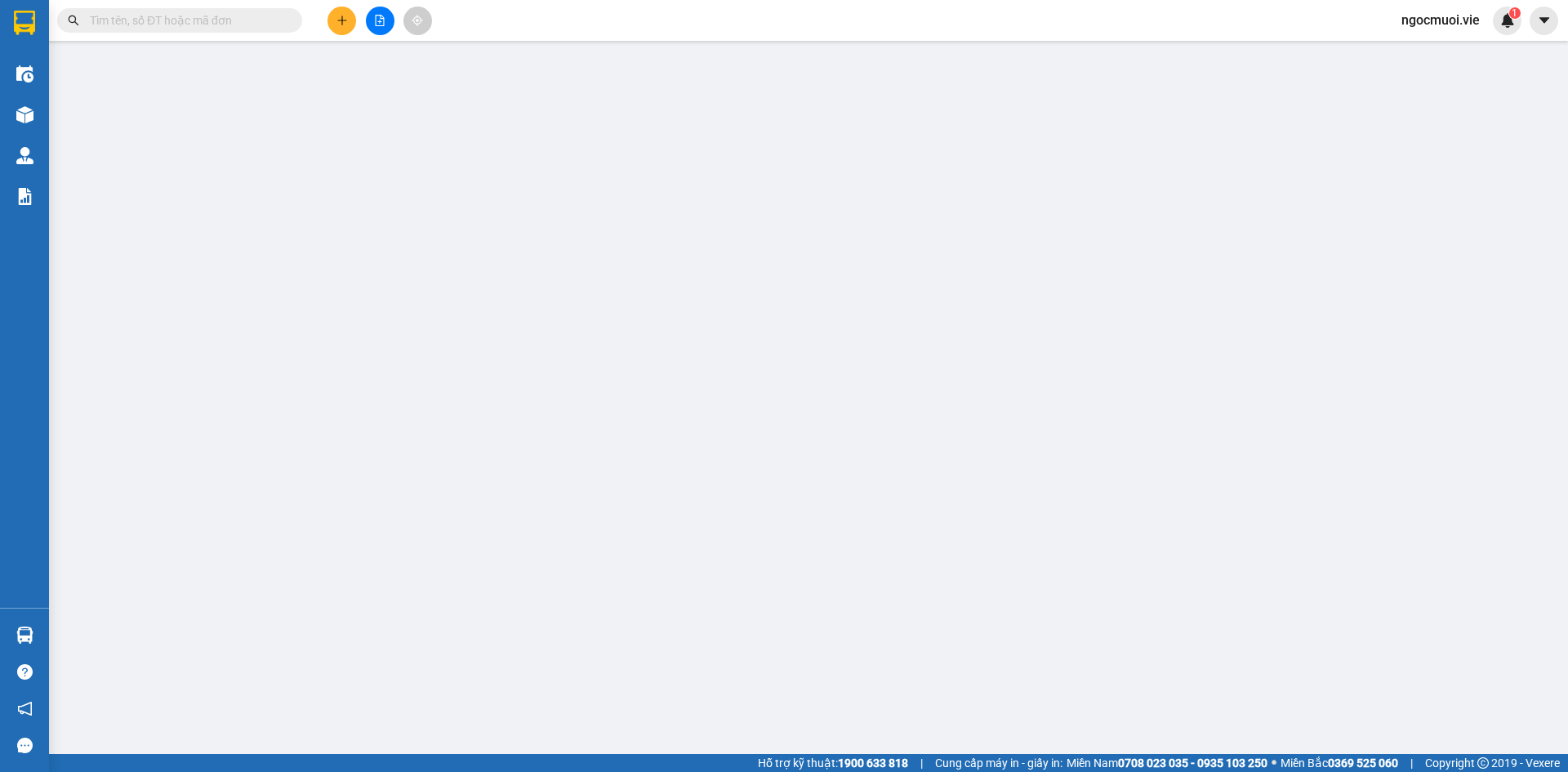
type input "0703732865"
type input "A TÙNG"
type input "0901728843"
type input "C OANH"
type input "1610 ĐƯỜNG 30/4"
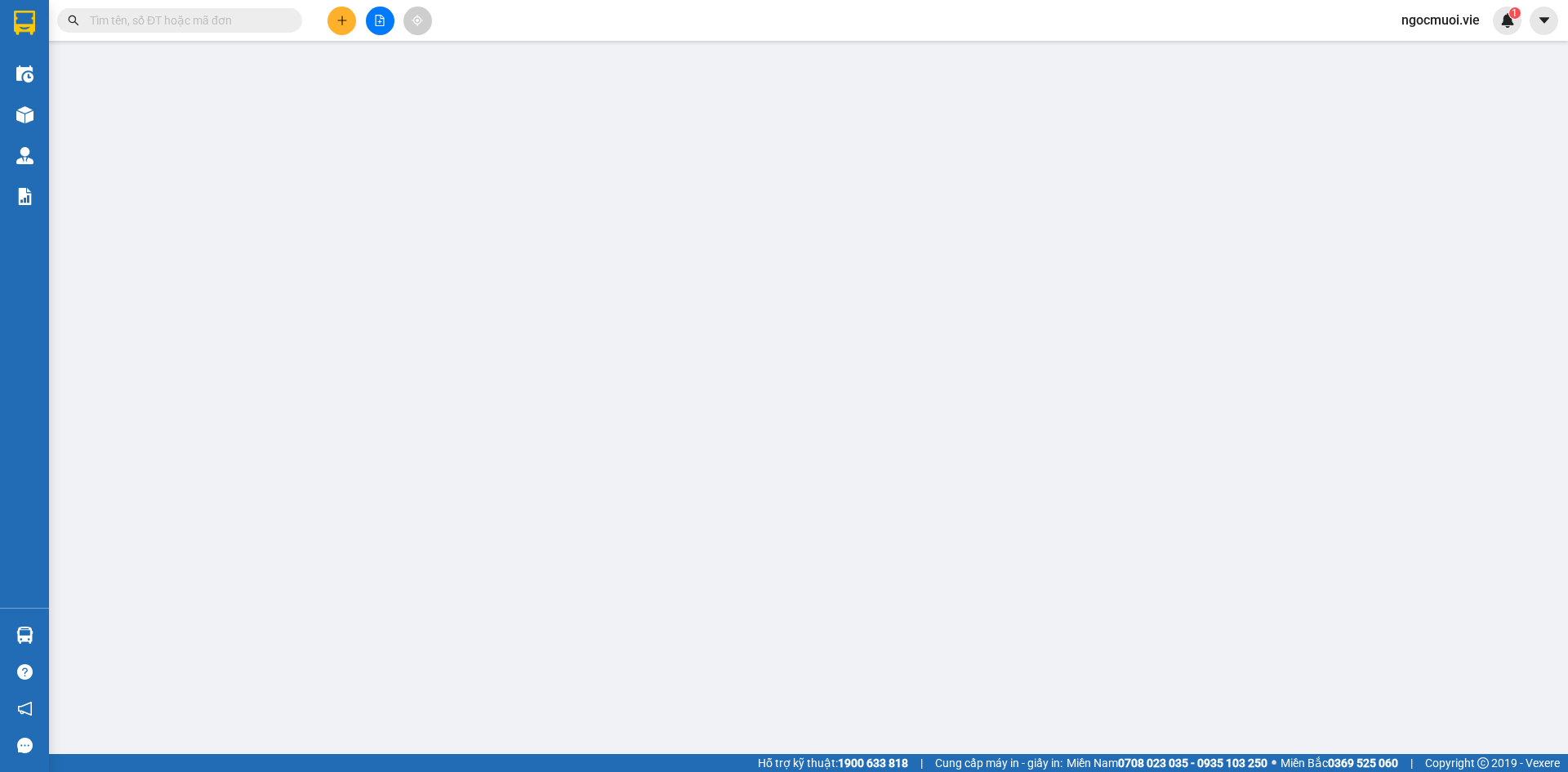
type input "80.000"
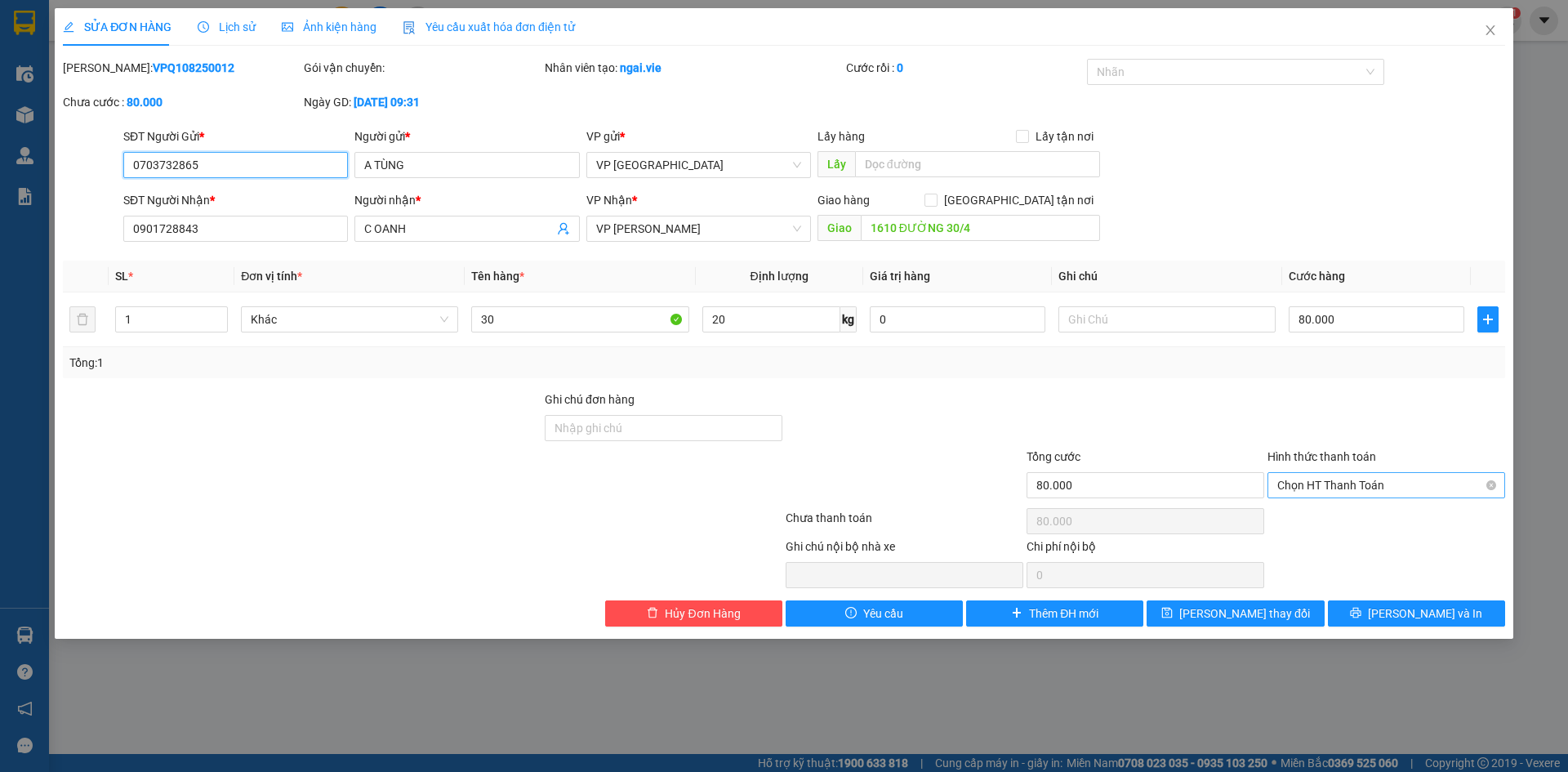
click at [1380, 489] on span "Chọn HT Thanh Toán" at bounding box center [1386, 485] width 218 height 24
click at [1222, 401] on div at bounding box center [1145, 419] width 241 height 57
click at [1485, 35] on icon "close" at bounding box center [1490, 30] width 13 height 13
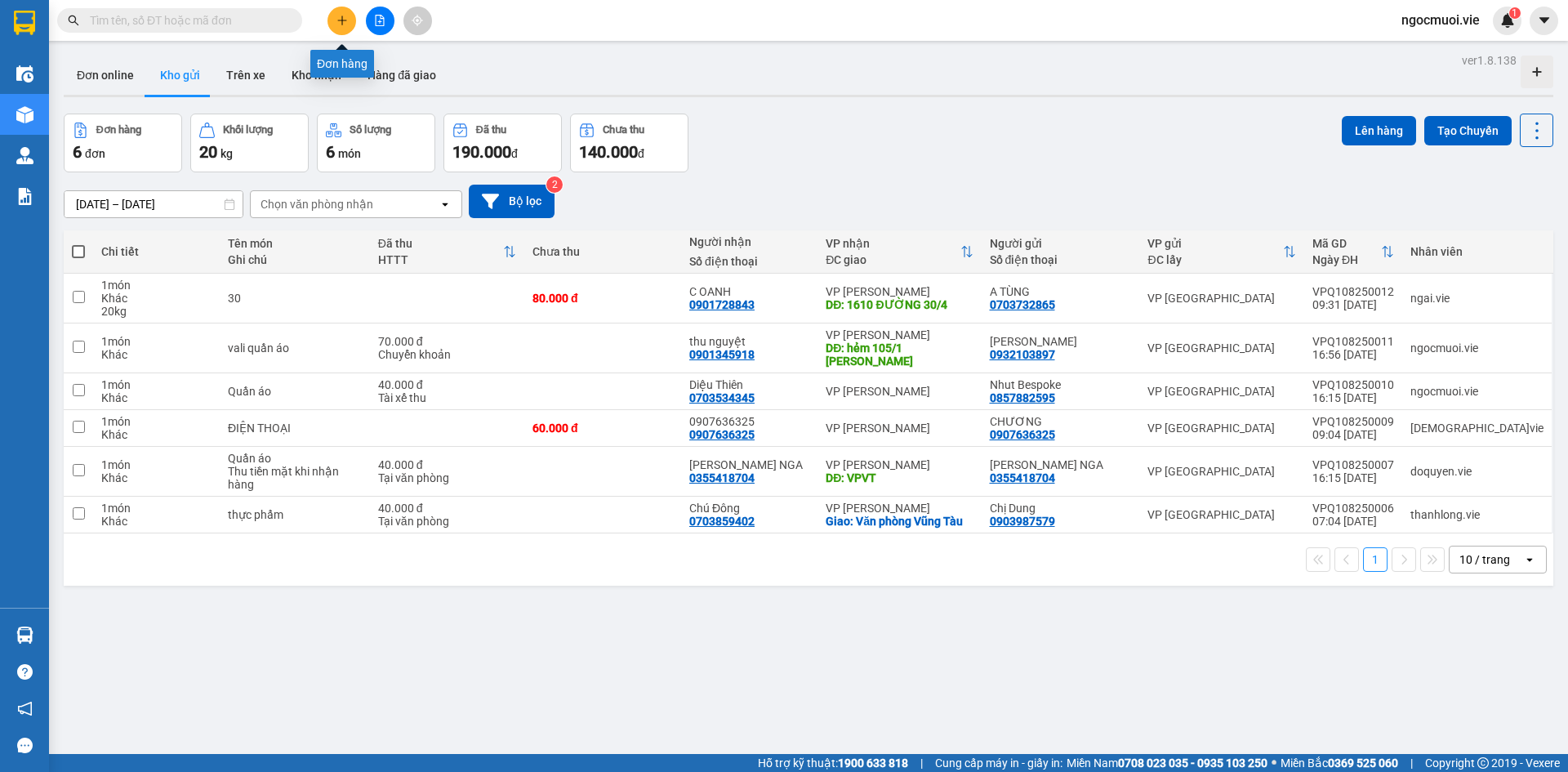
click at [336, 22] on icon "plus" at bounding box center [342, 20] width 12 height 12
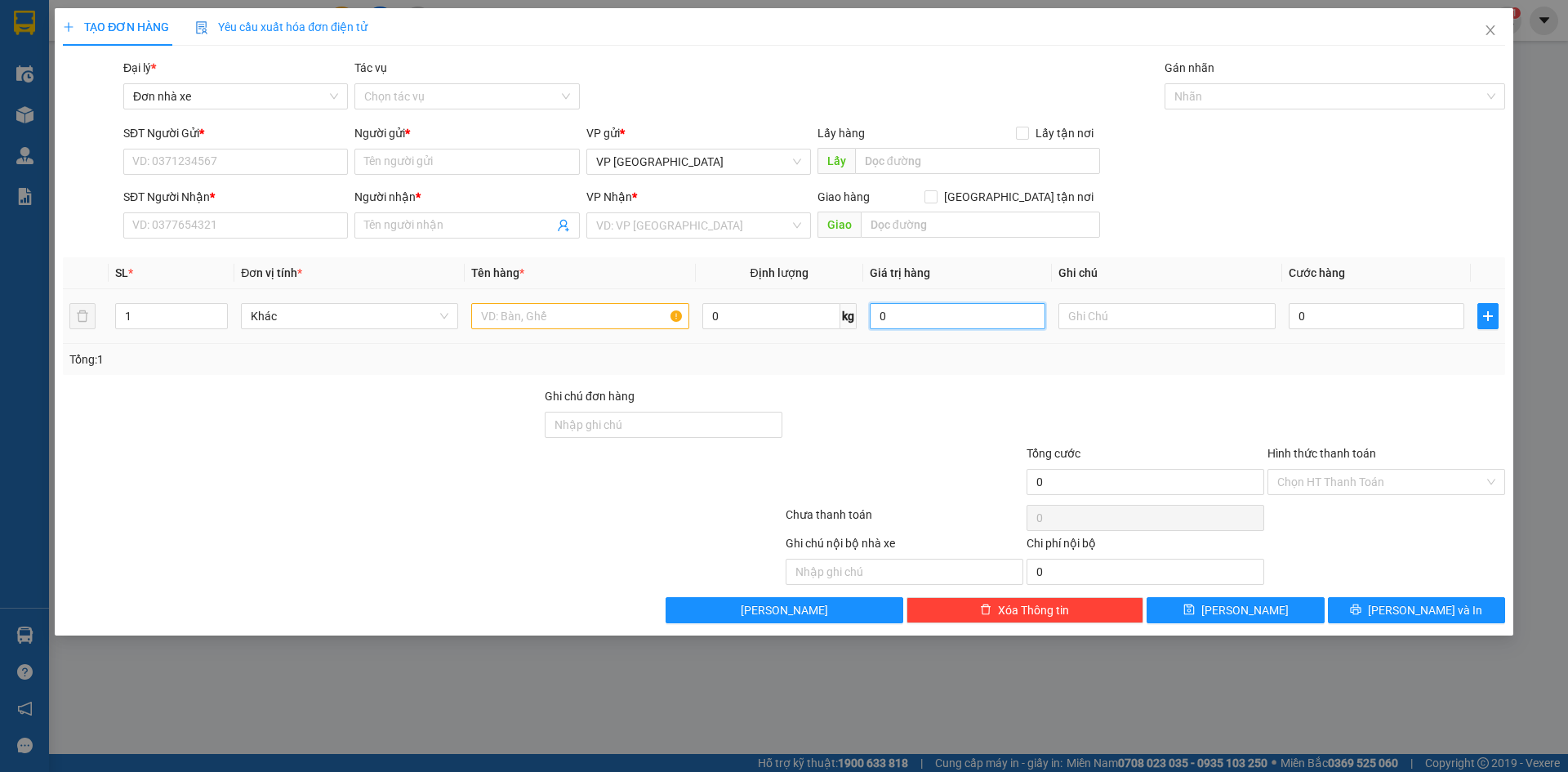
click at [921, 307] on input "0" at bounding box center [957, 316] width 175 height 26
type input "40.000"
click at [902, 378] on div "Transit Pickup Surcharge Ids Transit Deliver Surcharge Ids Transit Deliver Surc…" at bounding box center [784, 341] width 1442 height 565
type input "5"
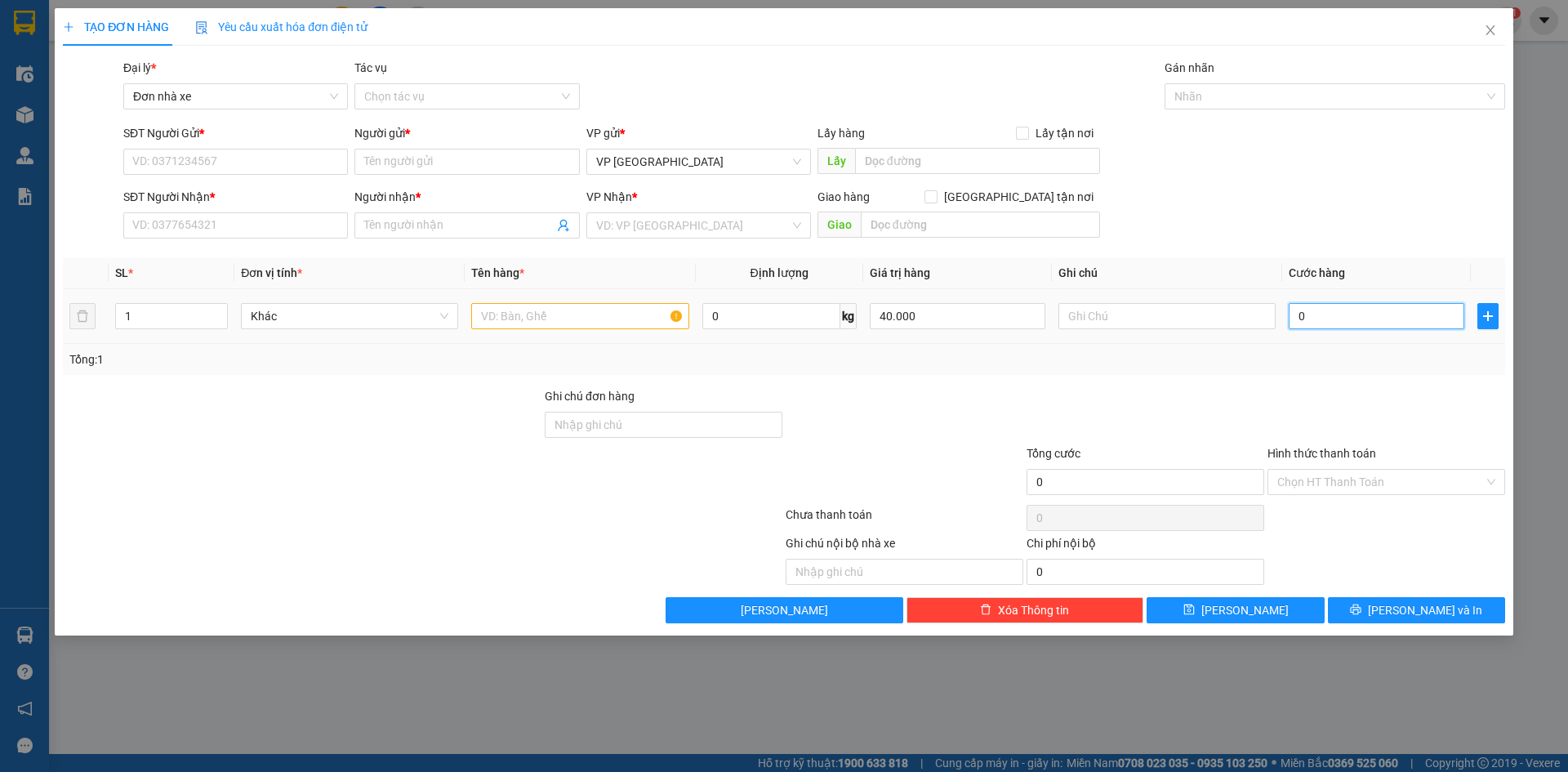
type input "5"
type input "50"
type input "500"
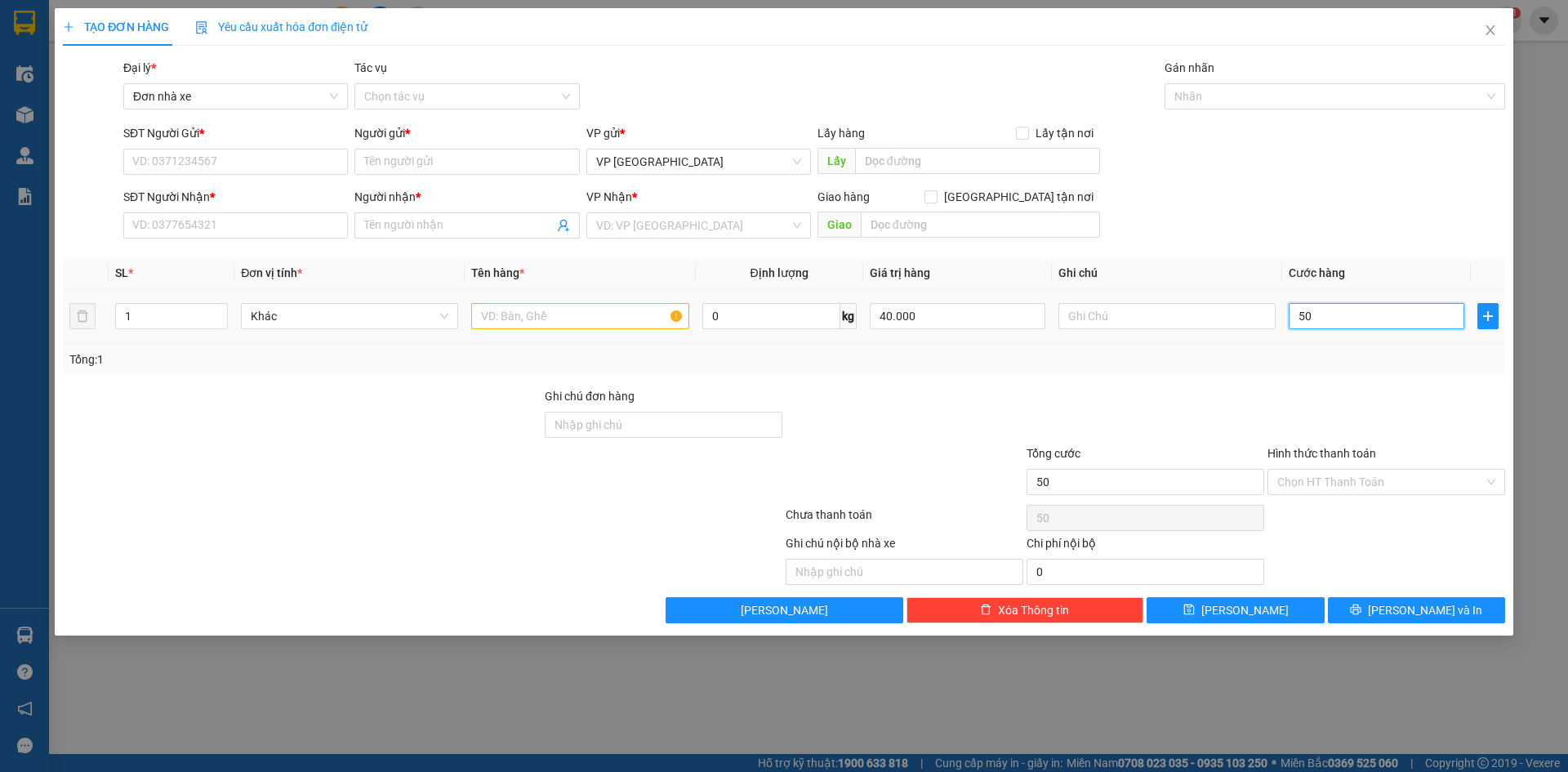
type input "500"
type input "5.000"
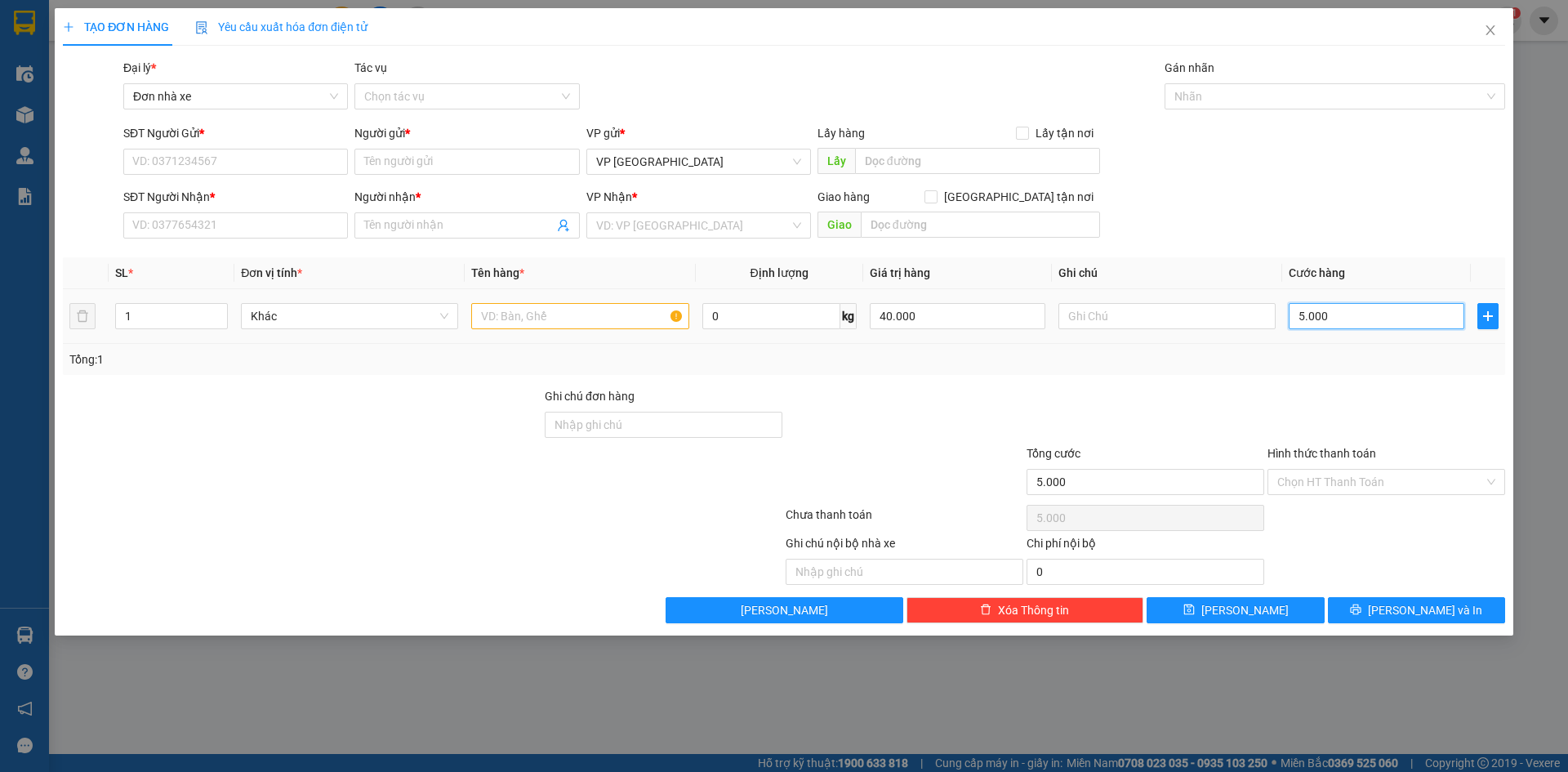
type input "50.000"
click at [1168, 374] on div "Tổng: 1" at bounding box center [784, 359] width 1442 height 31
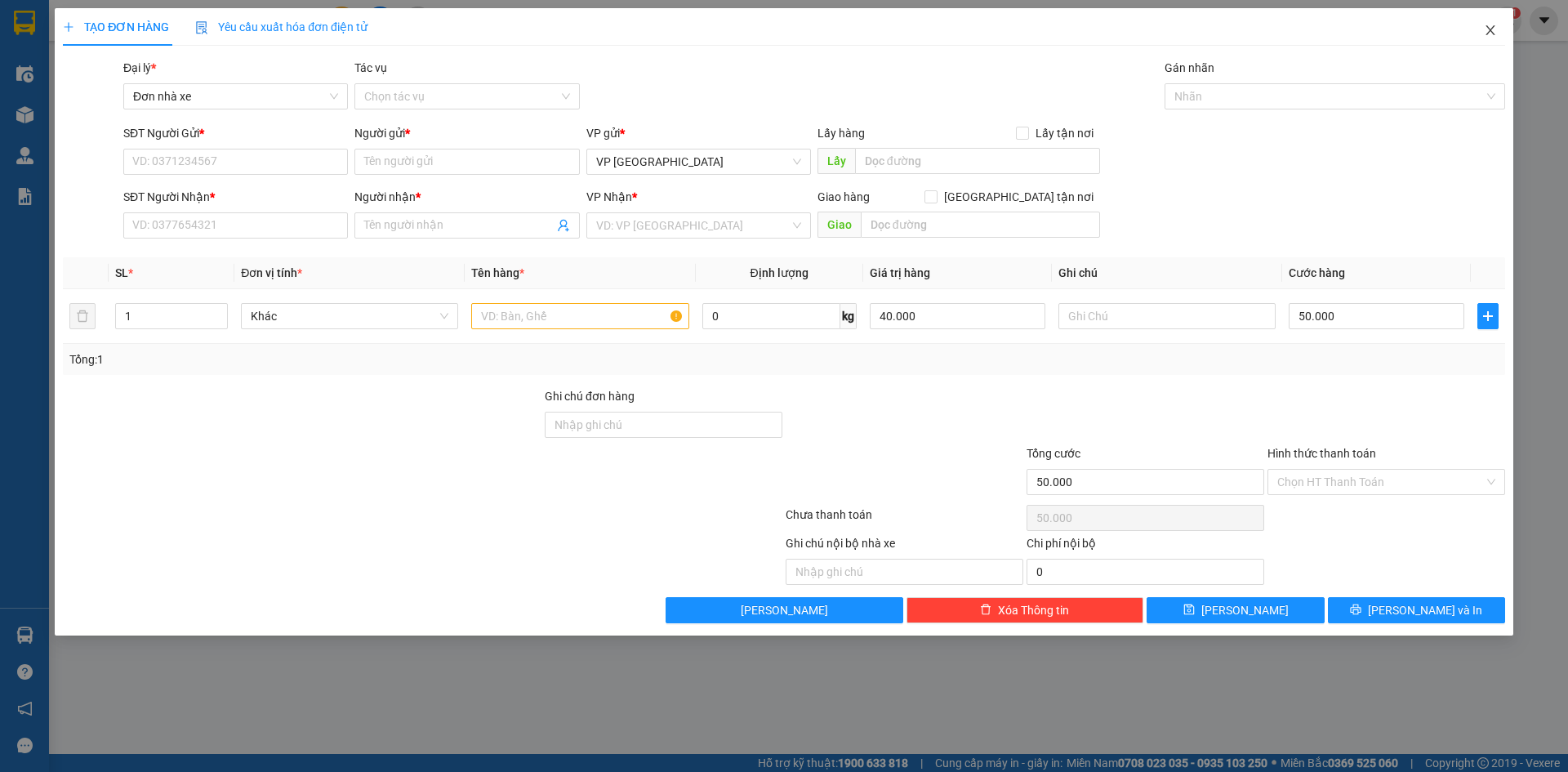
click at [1490, 32] on icon "close" at bounding box center [1490, 30] width 9 height 10
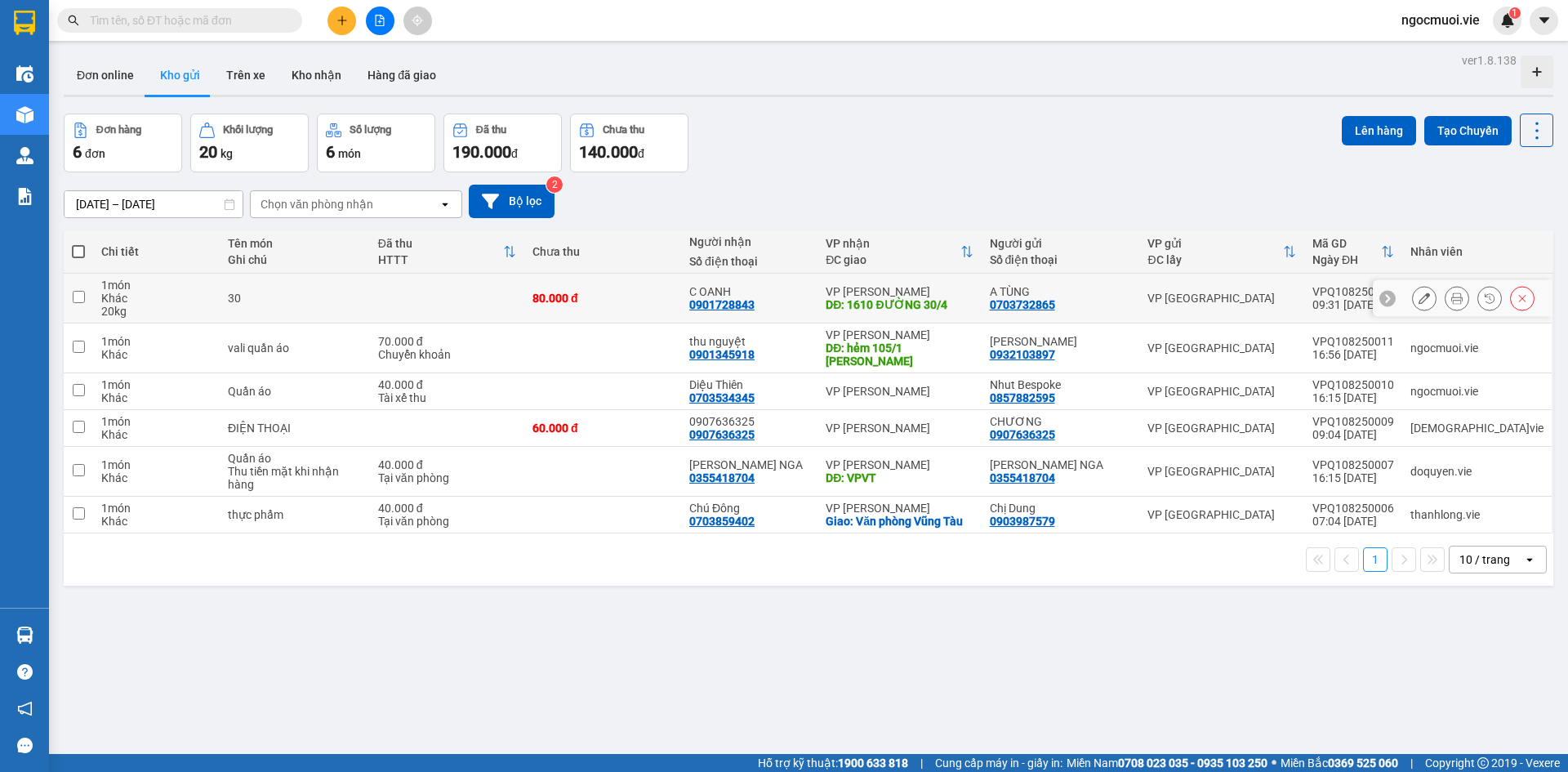
click at [1418, 299] on icon at bounding box center [1424, 298] width 12 height 12
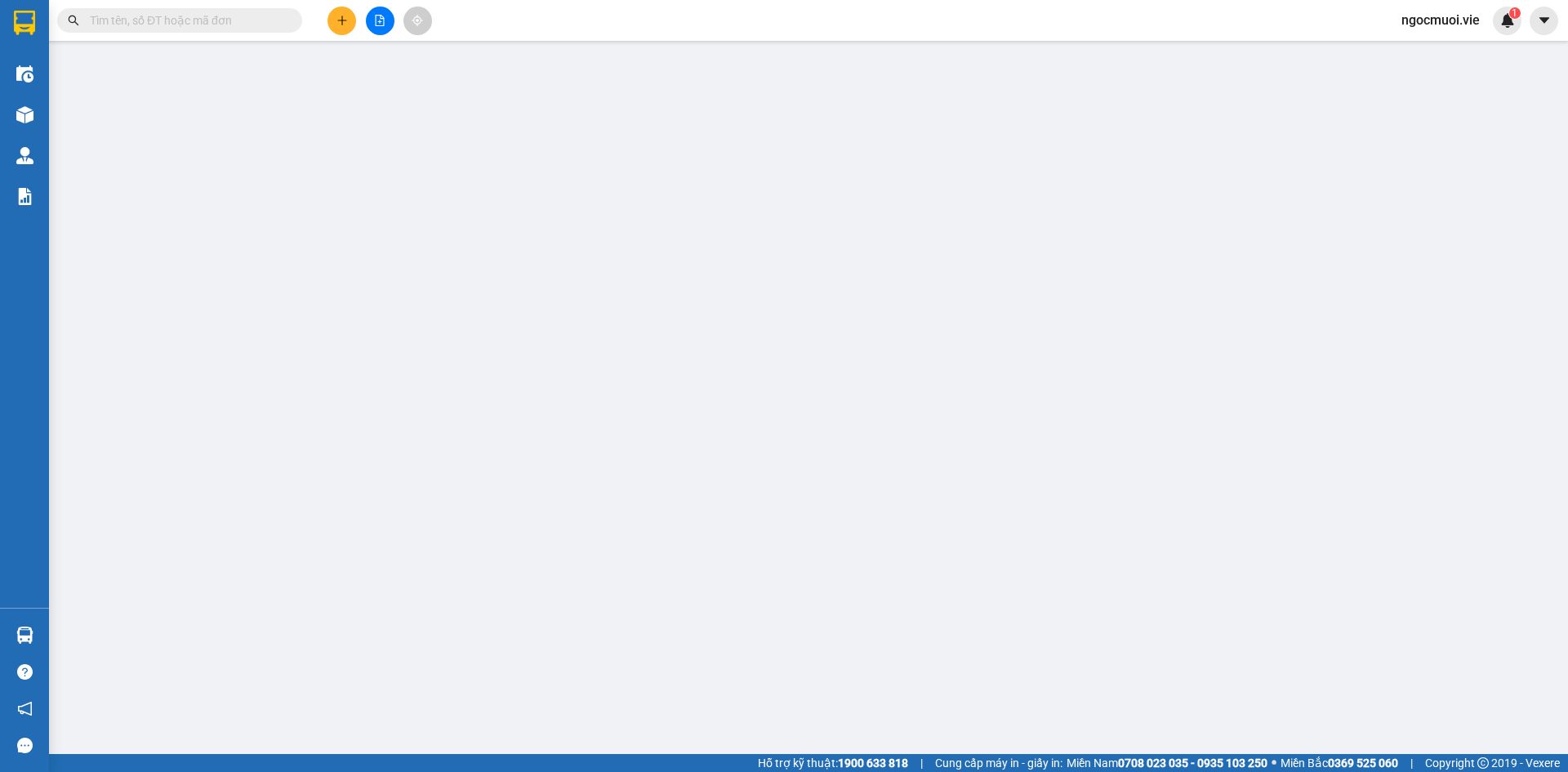
type input "0703732865"
type input "A TÙNG"
type input "0901728843"
type input "C OANH"
type input "1610 ĐƯỜNG 30/4"
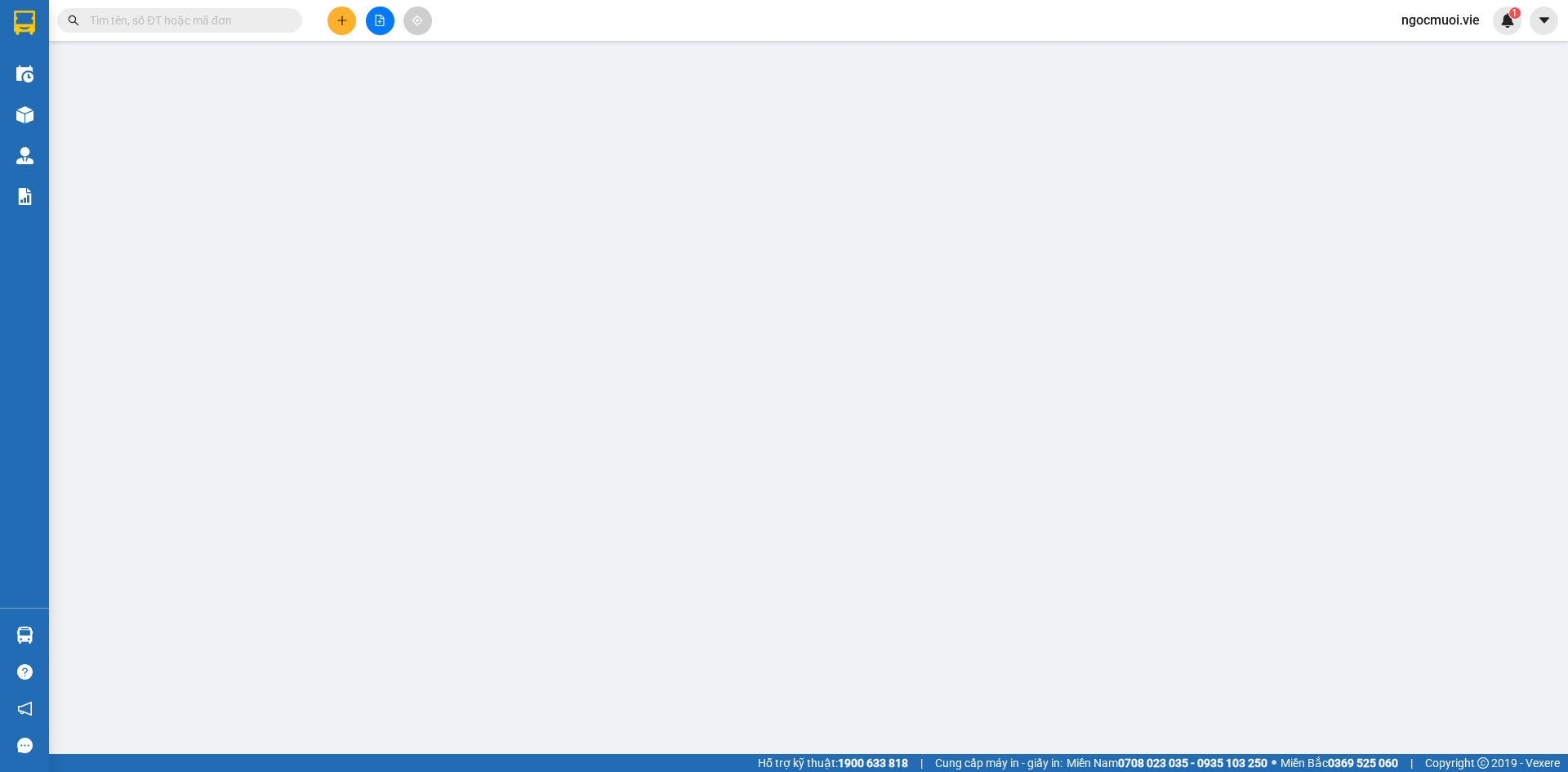
type input "80.000"
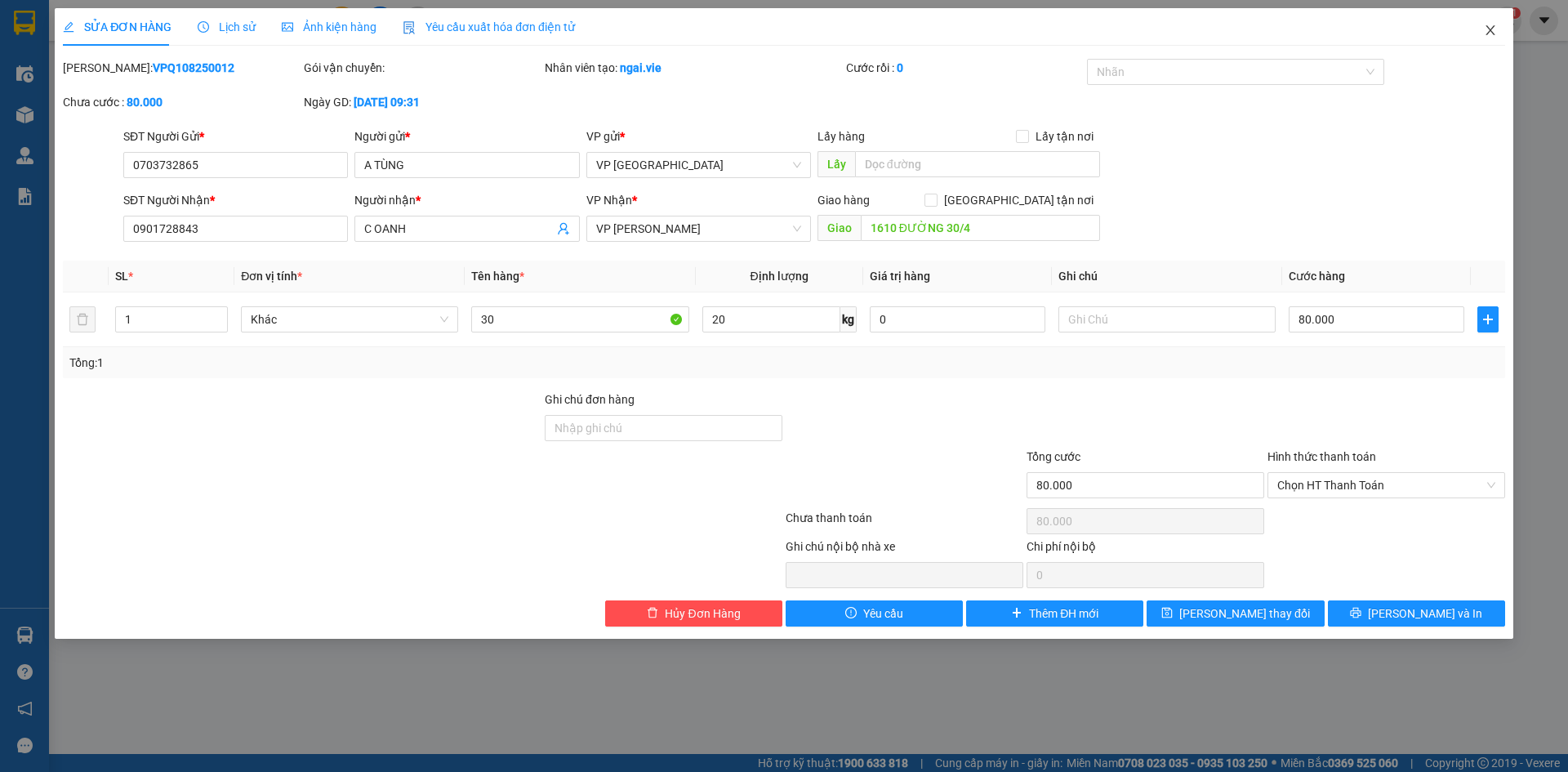
click at [1489, 35] on icon "close" at bounding box center [1490, 30] width 13 height 13
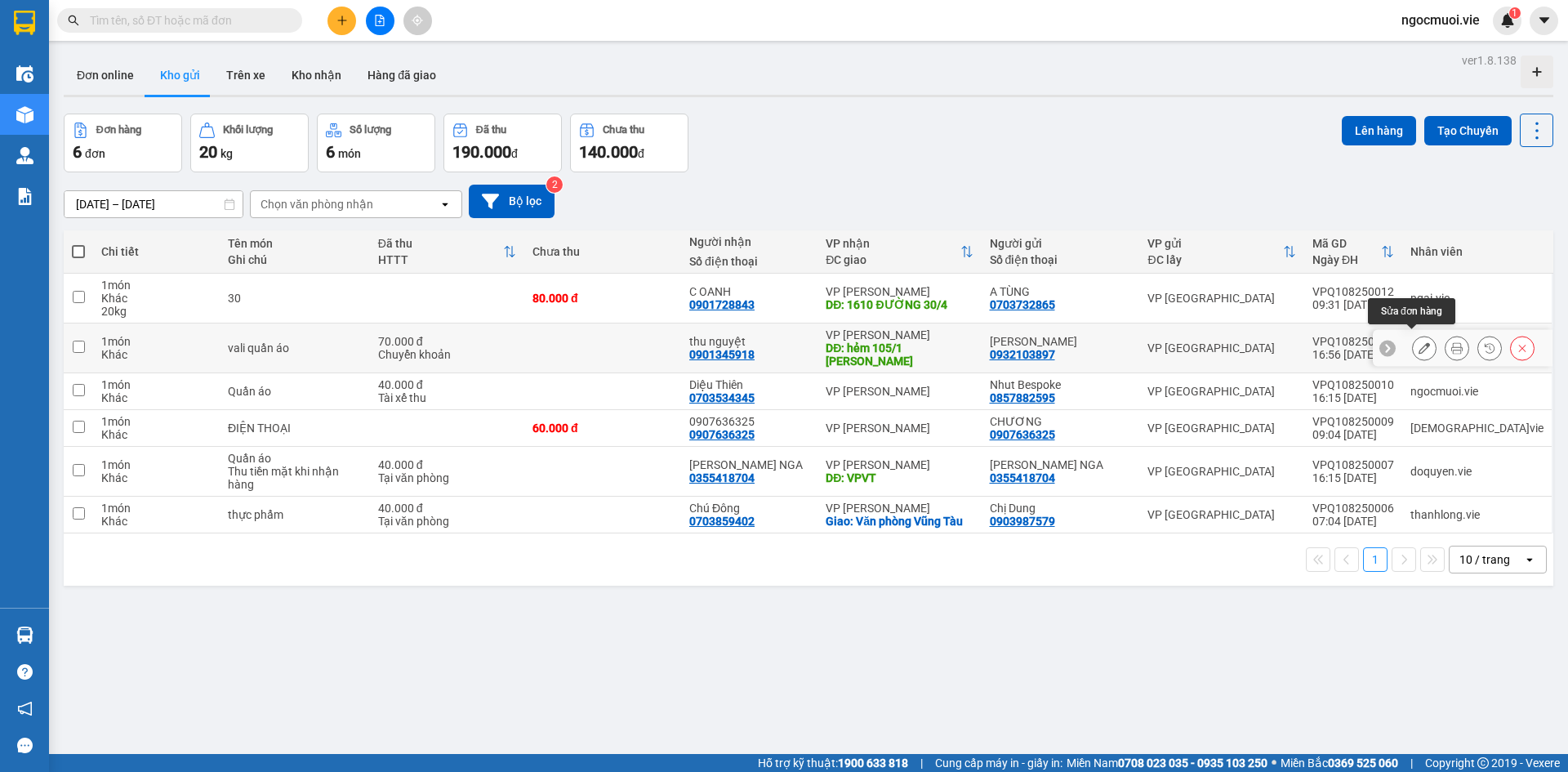
click at [1418, 342] on icon at bounding box center [1424, 348] width 12 height 12
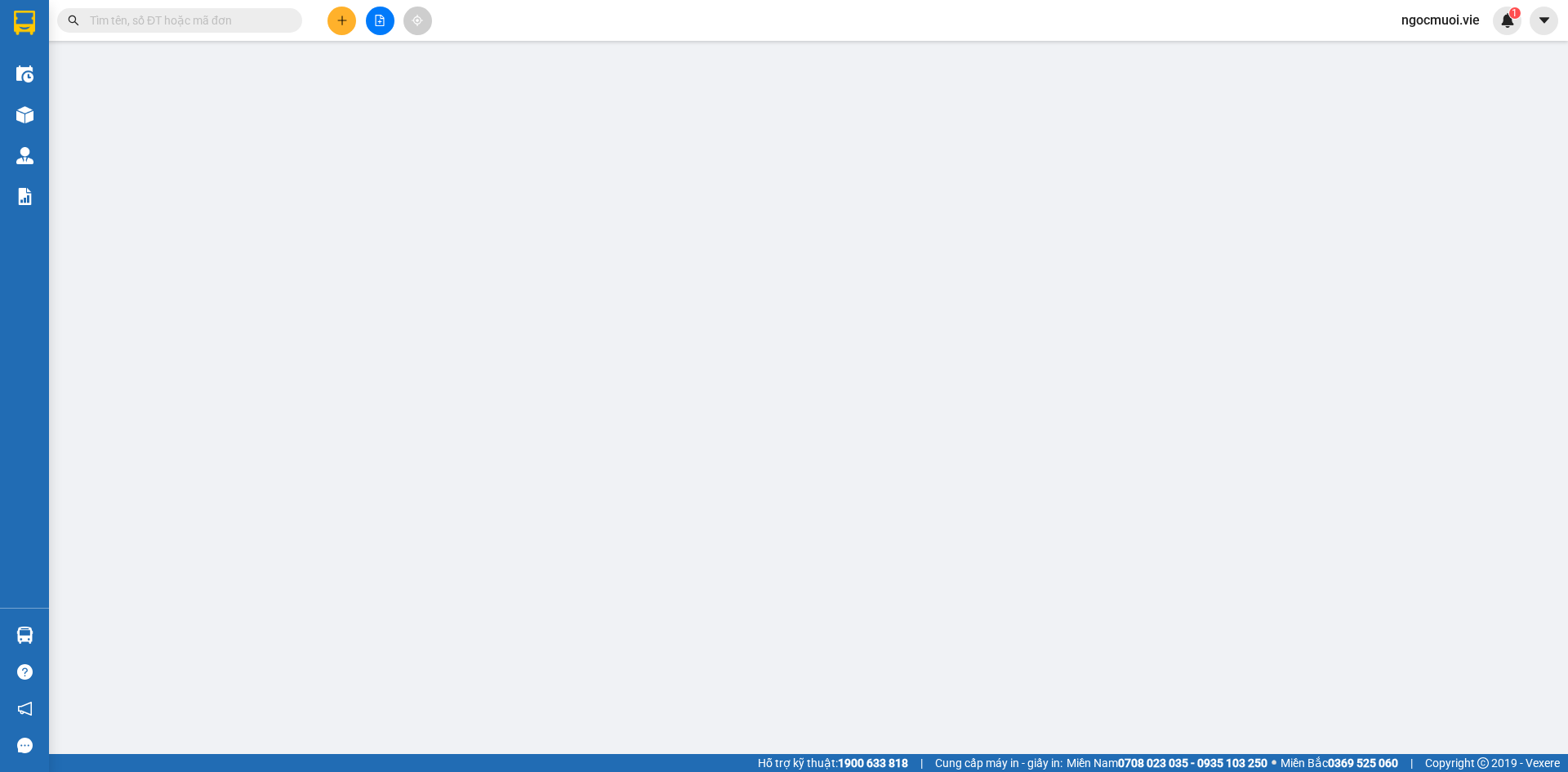
type input "0932103897"
type input "[PERSON_NAME]"
type input "0901345918"
type input "thu nguyệt"
type input "hẻm 105/1 [PERSON_NAME]"
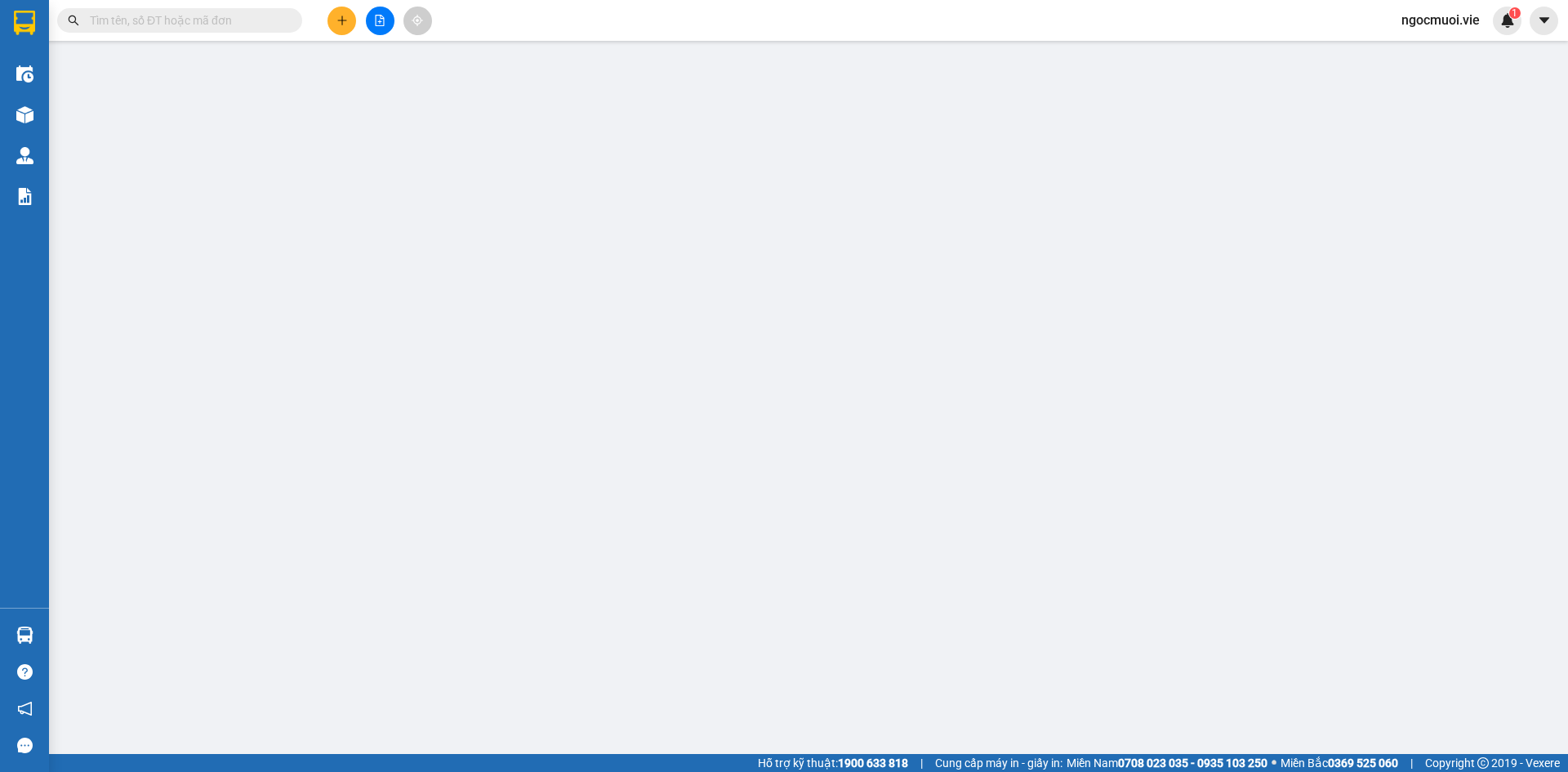
type input "[DATE] 16:56:04 70,000"
type input "70.000"
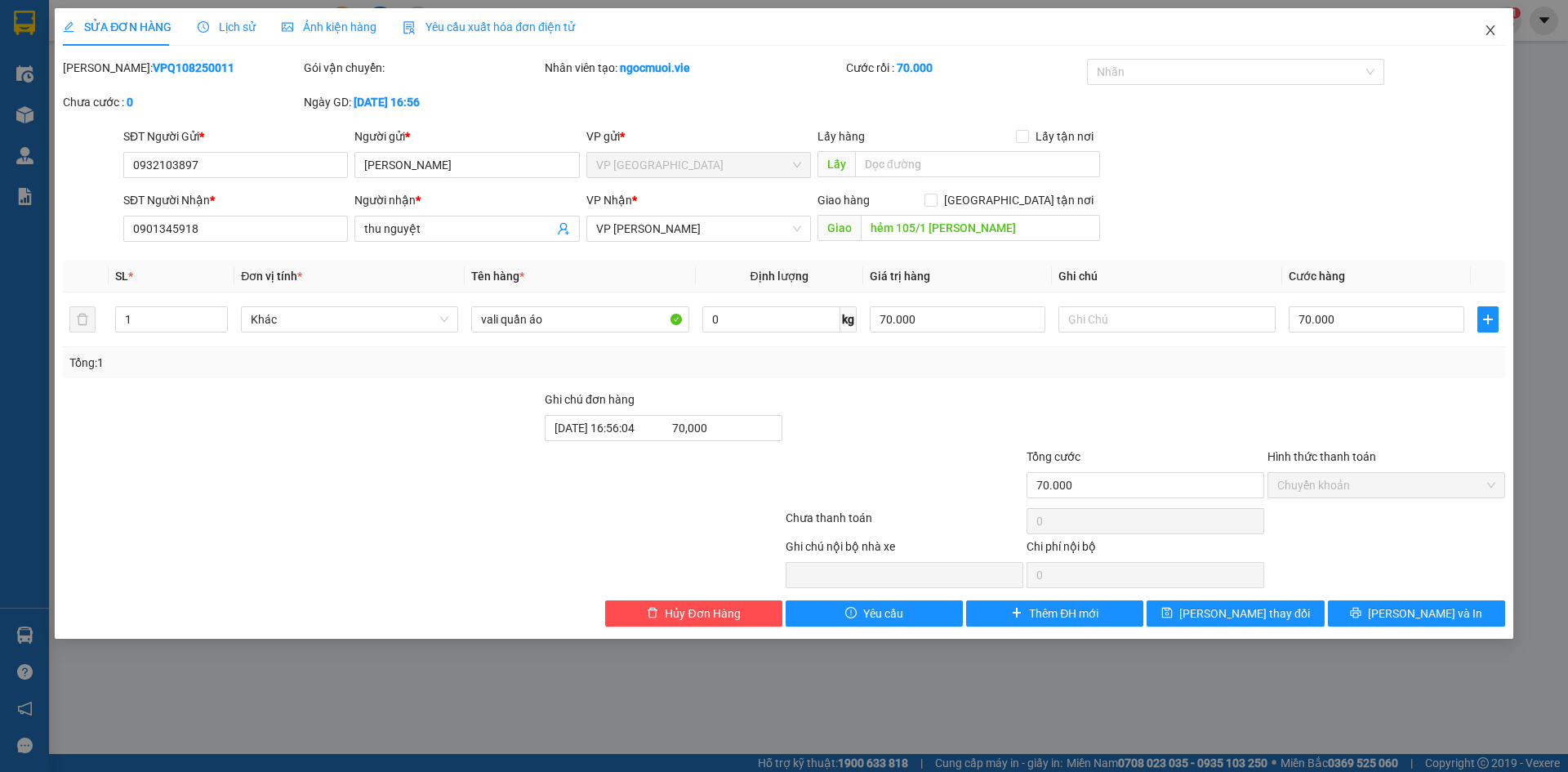
click at [1485, 29] on icon "close" at bounding box center [1490, 30] width 13 height 13
